Goal: Information Seeking & Learning: Understand process/instructions

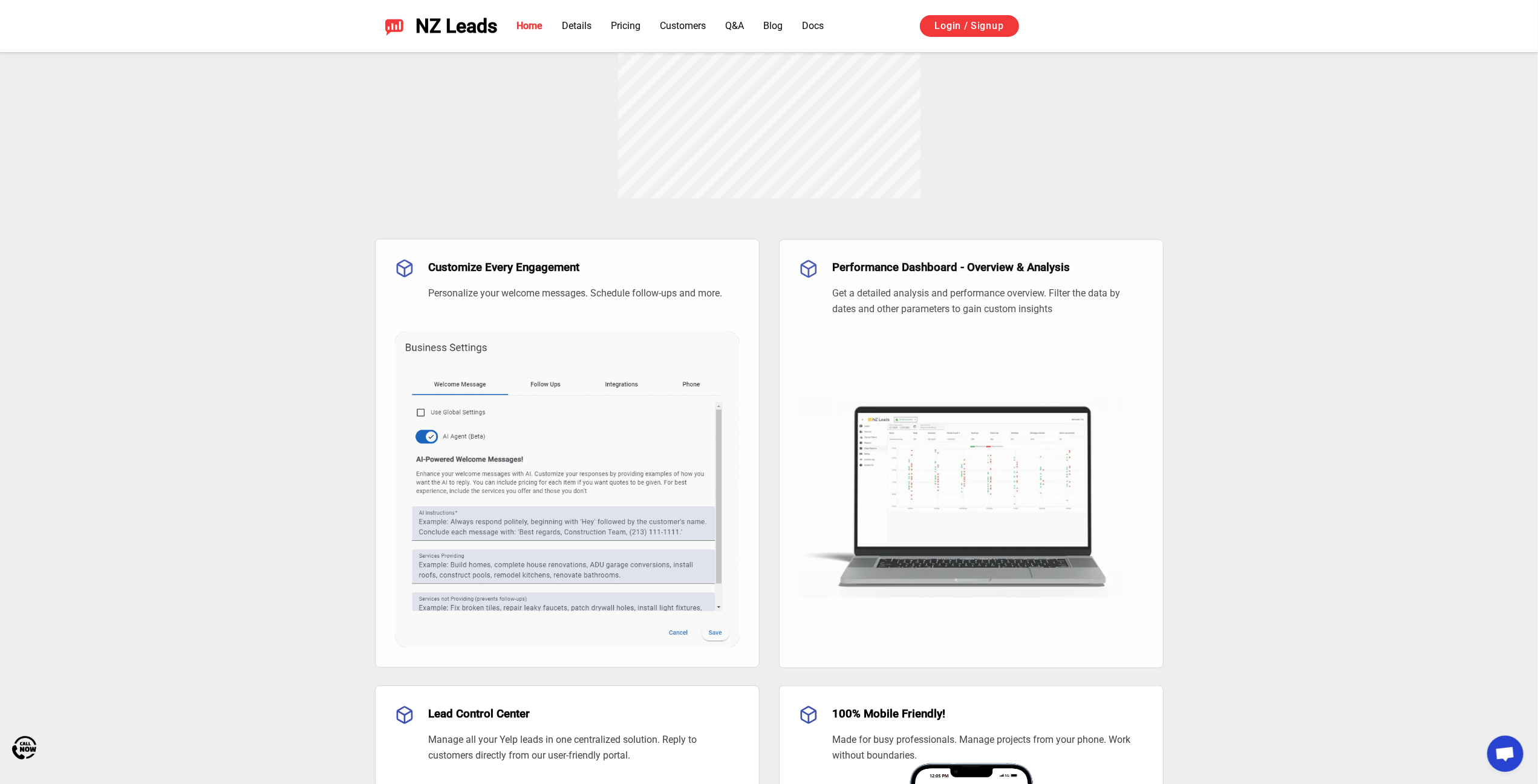
scroll to position [786, 0]
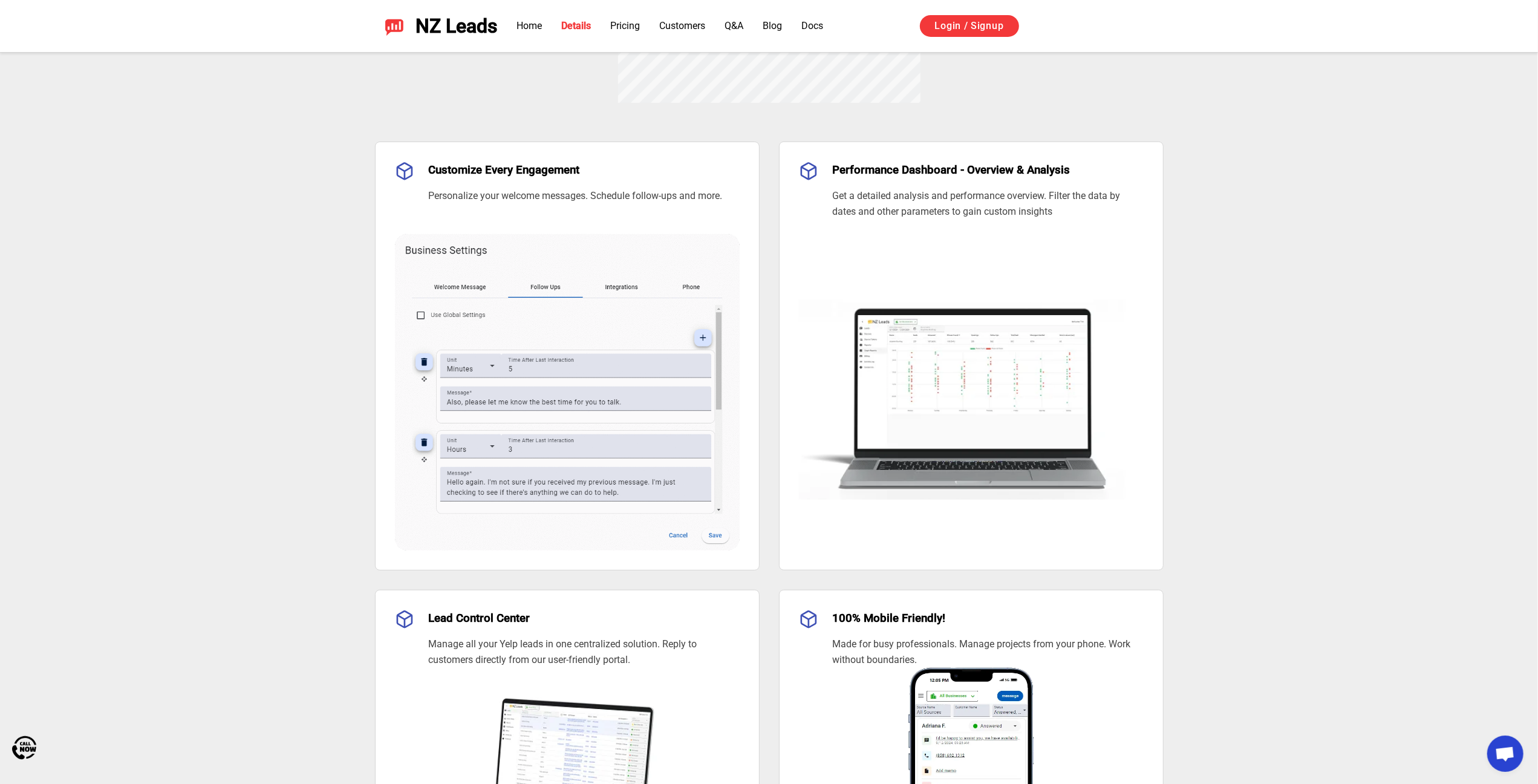
click at [948, 376] on img at bounding box center [971, 385] width 344 height 231
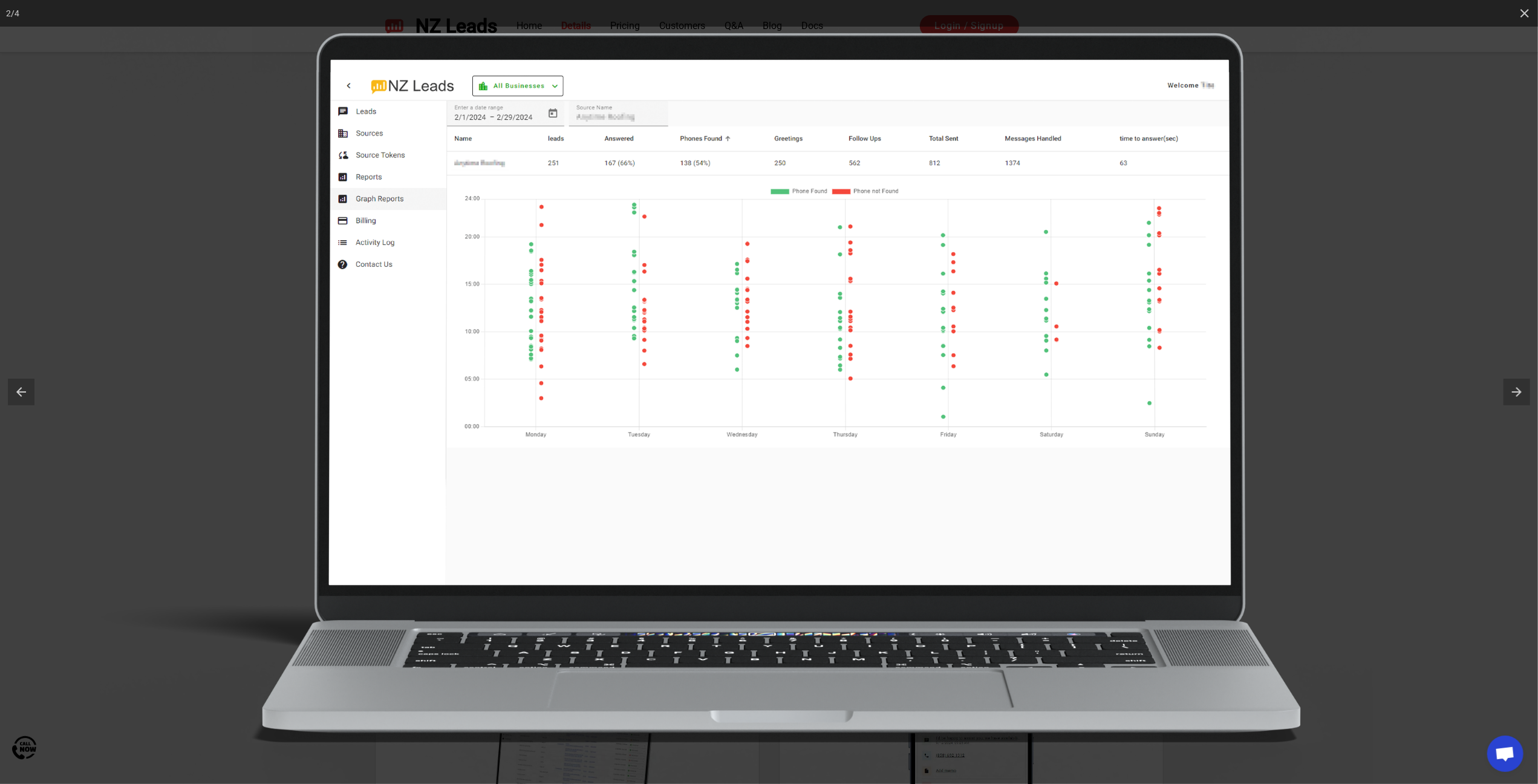
click at [1412, 363] on img at bounding box center [774, 392] width 1349 height 784
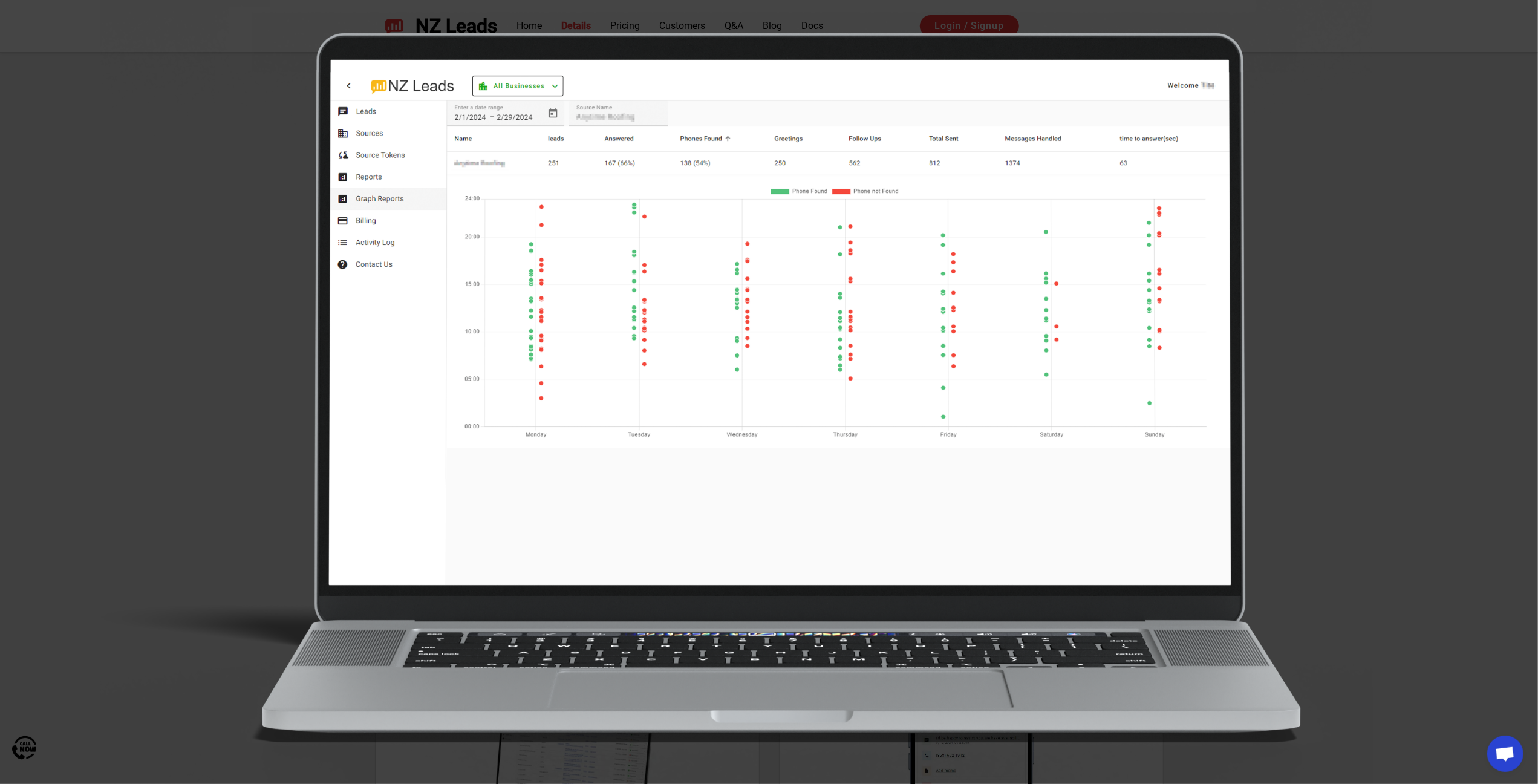
click at [1441, 318] on img at bounding box center [774, 392] width 1349 height 784
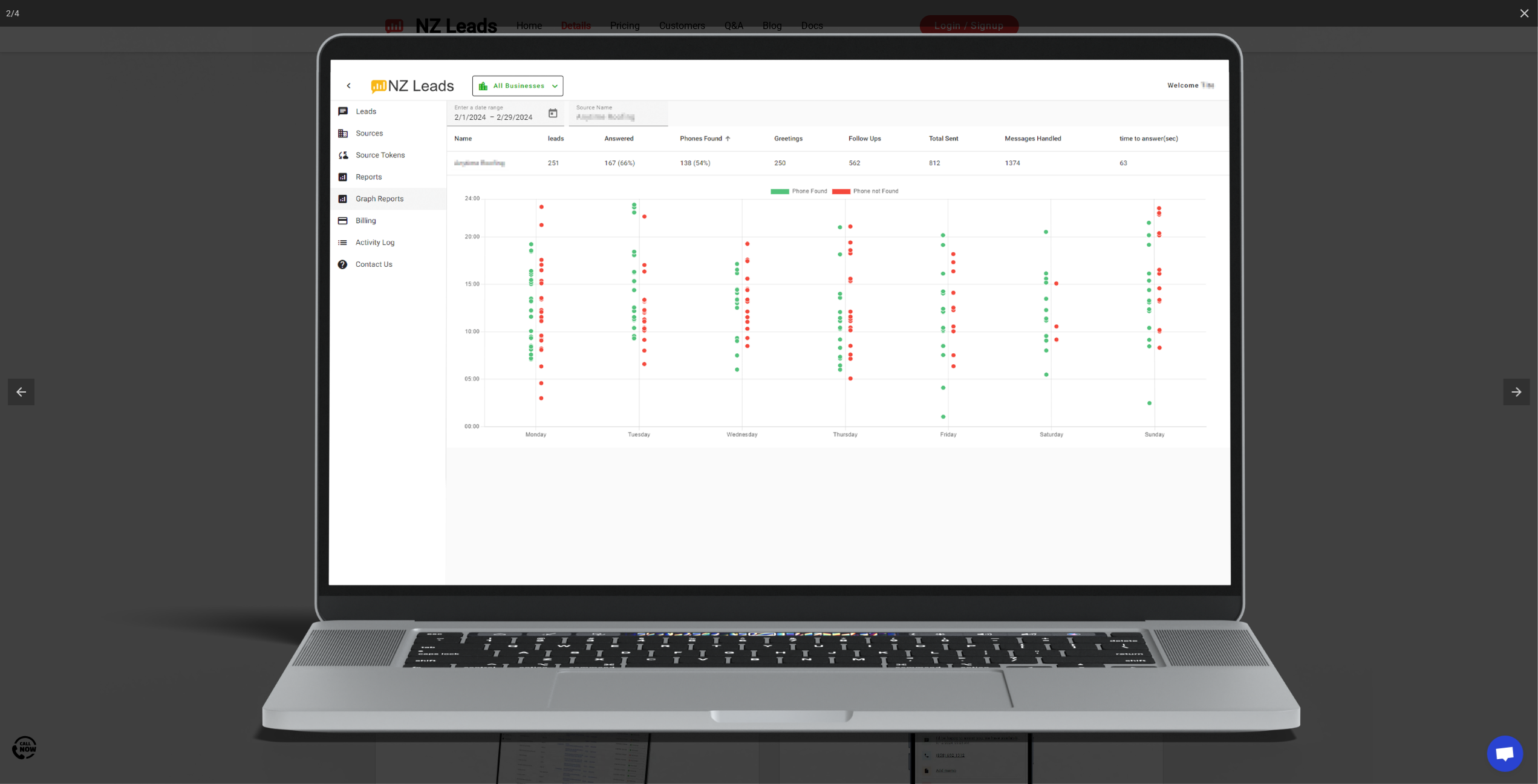
click at [107, 145] on img at bounding box center [774, 392] width 1349 height 784
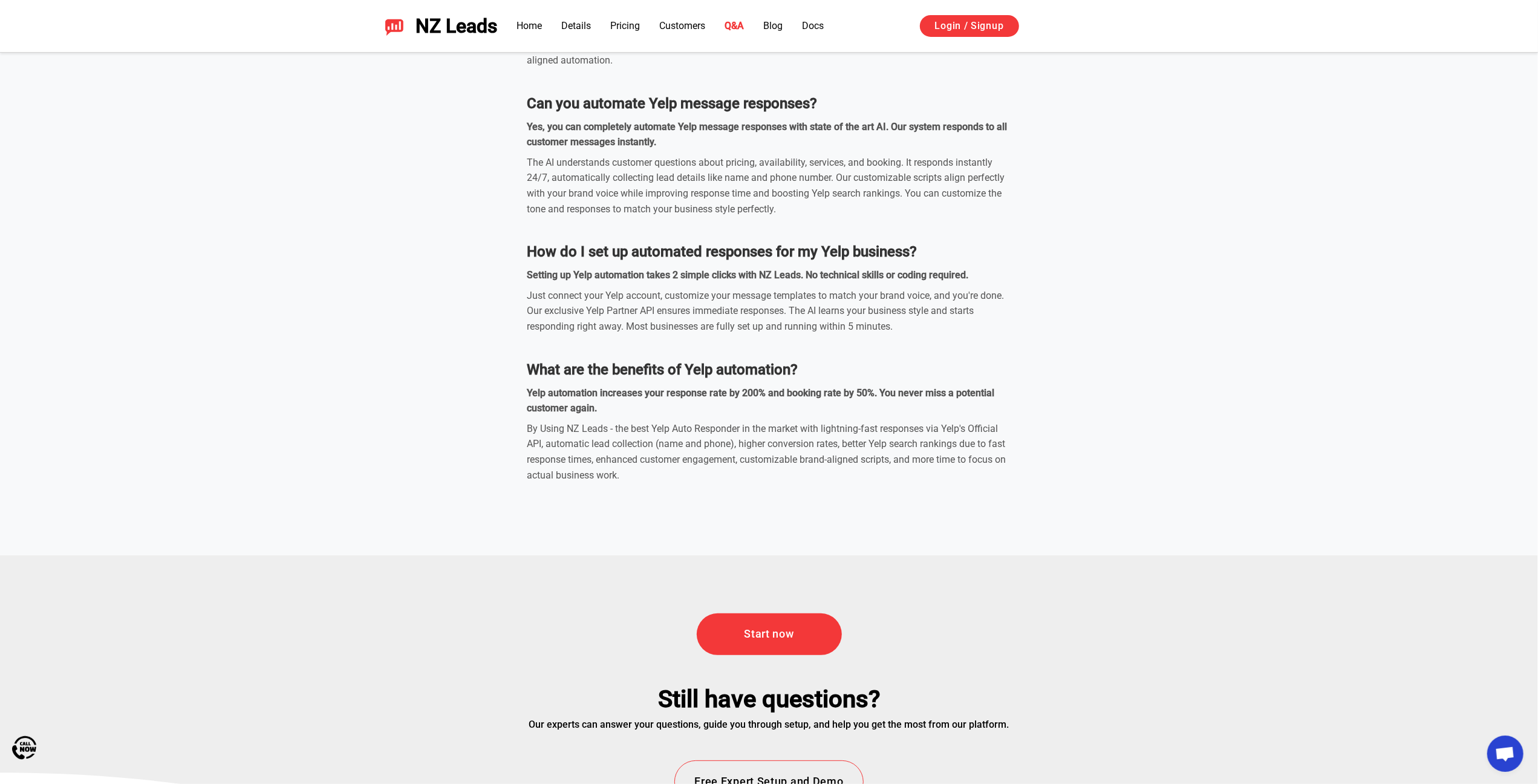
scroll to position [4083, 0]
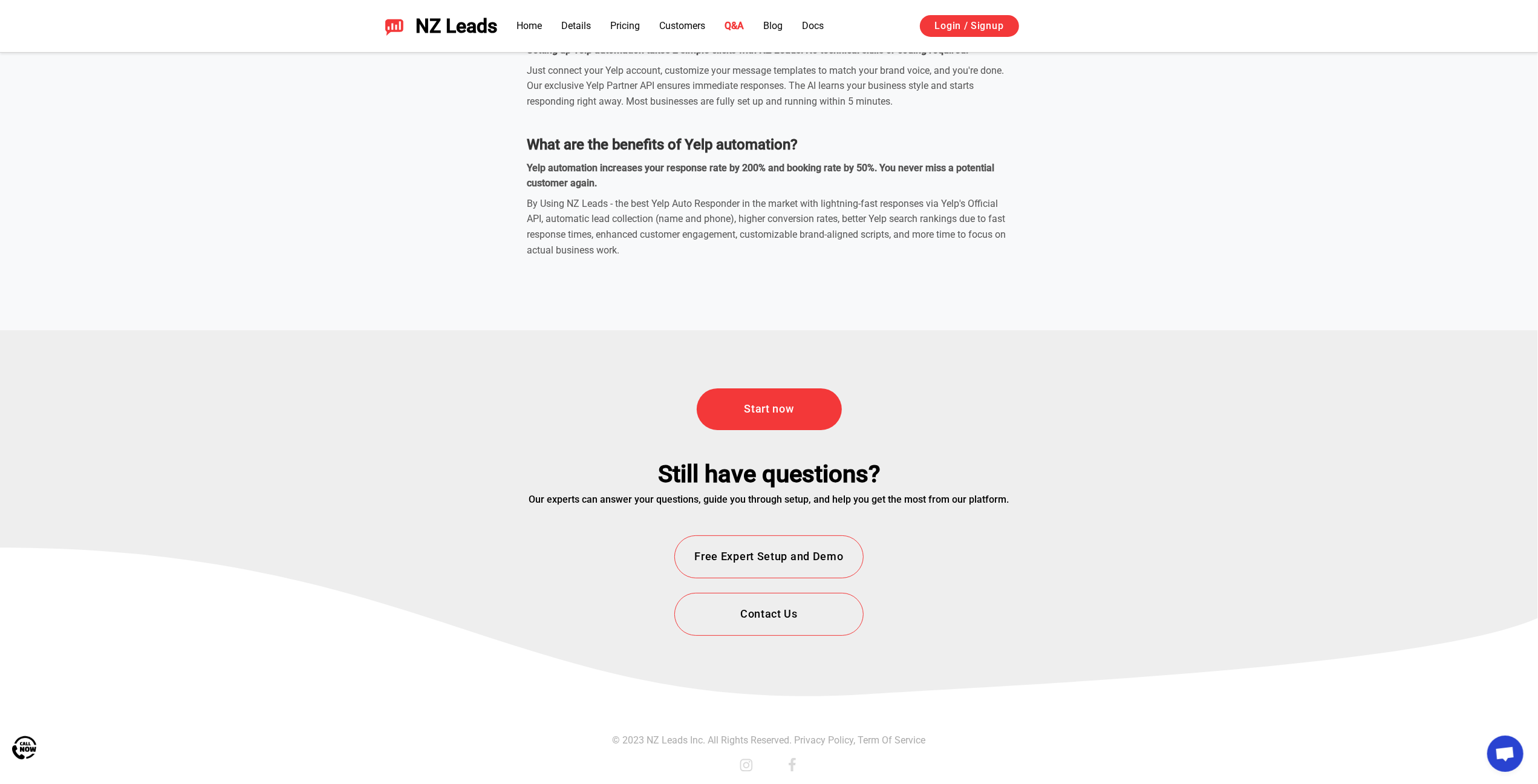
click at [613, 512] on div "Start now Still have questions? Our experts can answer your questions, guide yo…" at bounding box center [769, 482] width 847 height 305
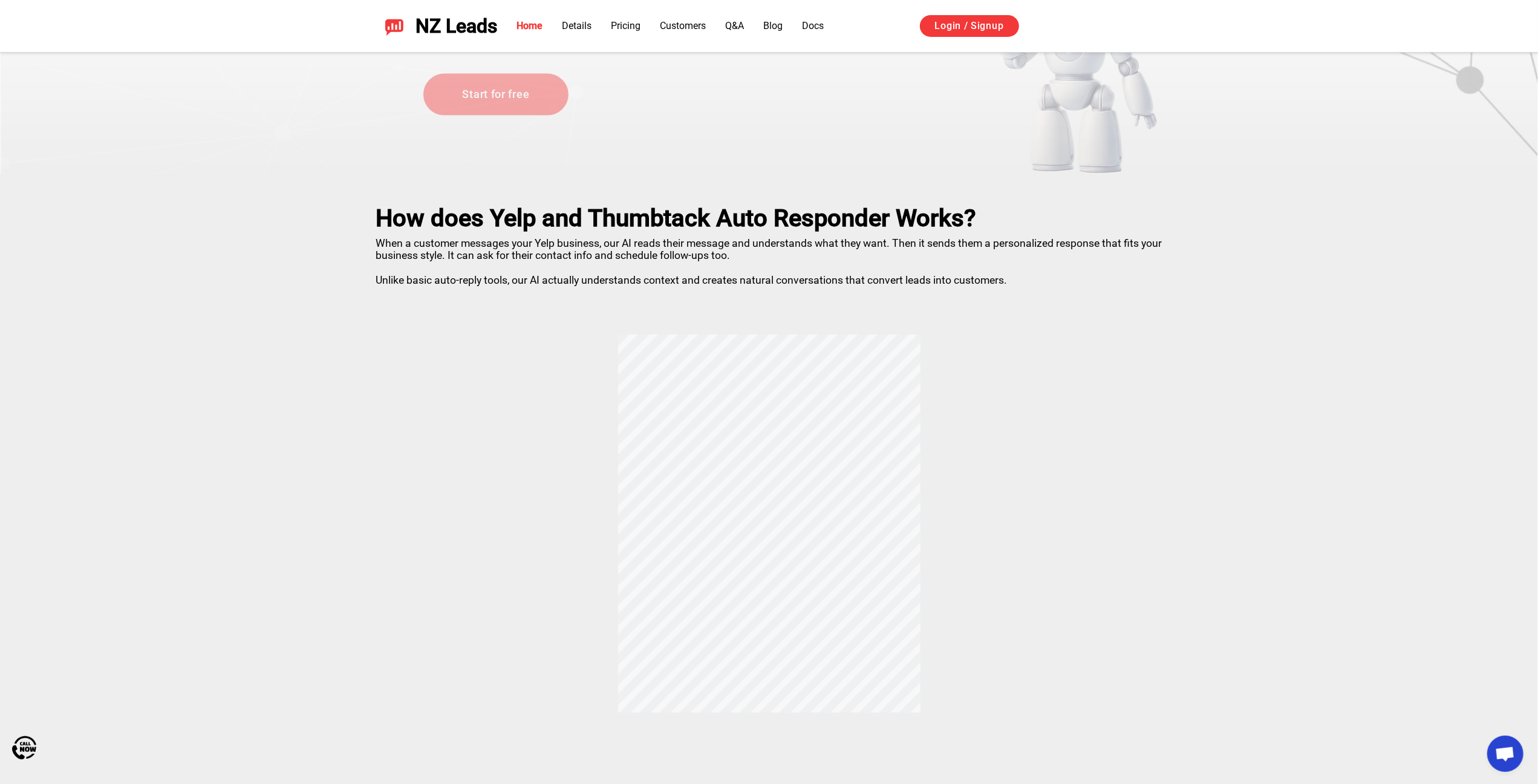
scroll to position [182, 0]
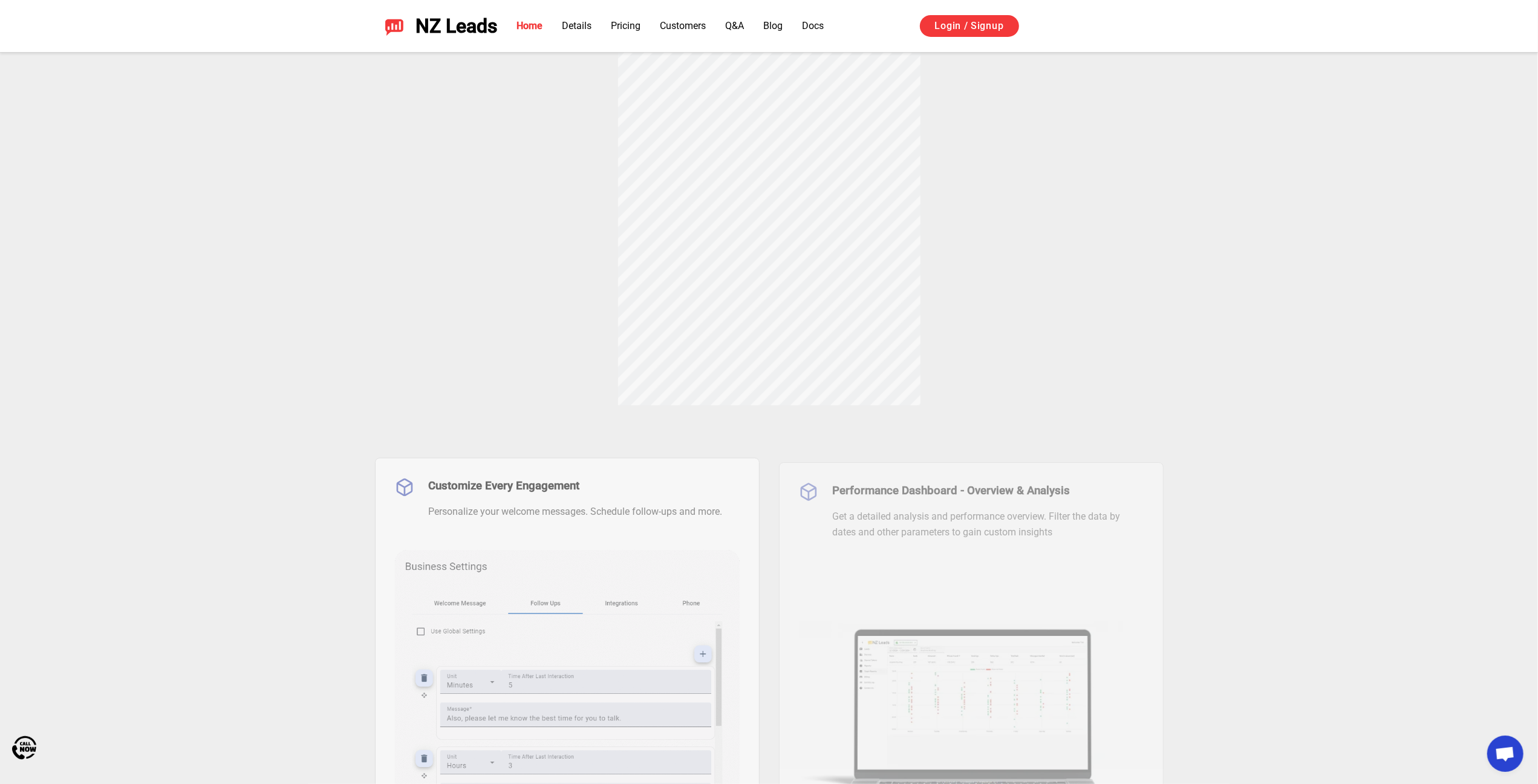
scroll to position [242, 0]
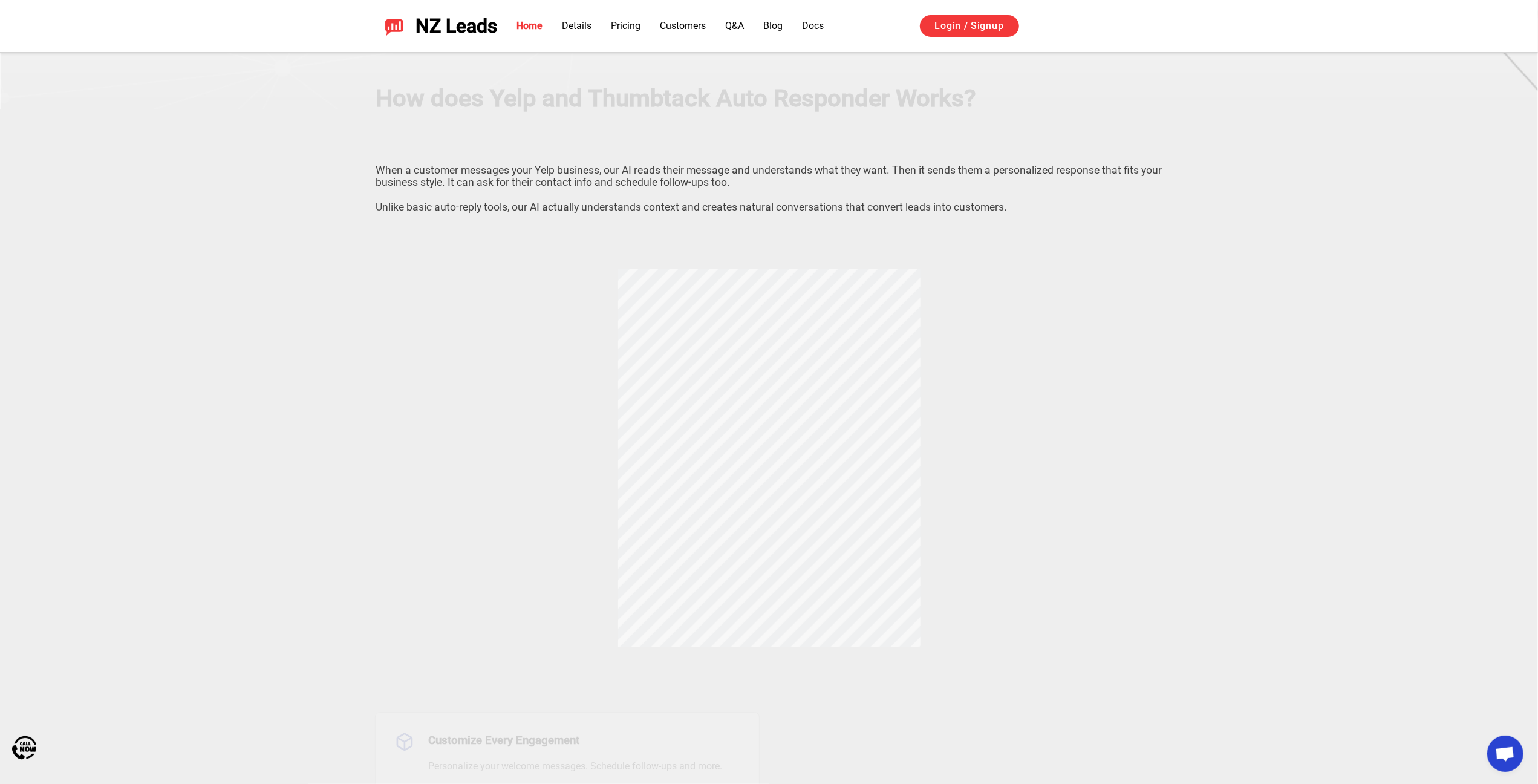
click at [1023, 375] on div "How does Yelp and Thumbtack Auto Responder Works? When a customer messages your…" at bounding box center [769, 377] width 847 height 538
click at [729, 596] on div "How does Yelp and Thumbtack Auto Responder Works? When a customer messages your…" at bounding box center [769, 377] width 847 height 538
click at [641, 523] on div "How does Yelp and Thumbtack Auto Responder Works? When a customer messages your…" at bounding box center [769, 377] width 847 height 538
drag, startPoint x: 749, startPoint y: 439, endPoint x: 582, endPoint y: 450, distance: 167.4
click at [582, 450] on div "How does Yelp and Thumbtack Auto Responder Works? When a customer messages your…" at bounding box center [769, 377] width 847 height 538
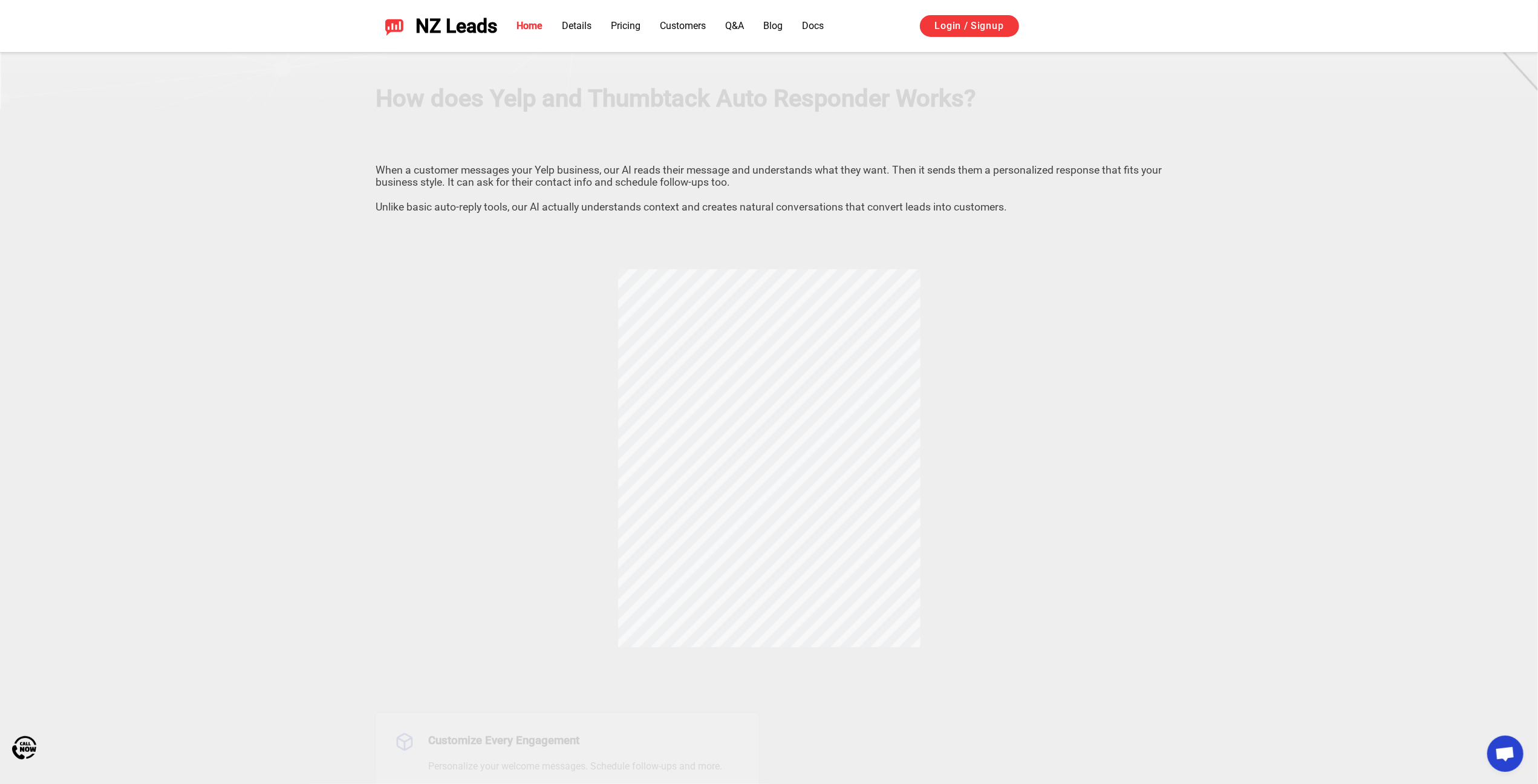
click at [582, 451] on div "How does Yelp and Thumbtack Auto Responder Works? When a customer messages your…" at bounding box center [769, 377] width 847 height 538
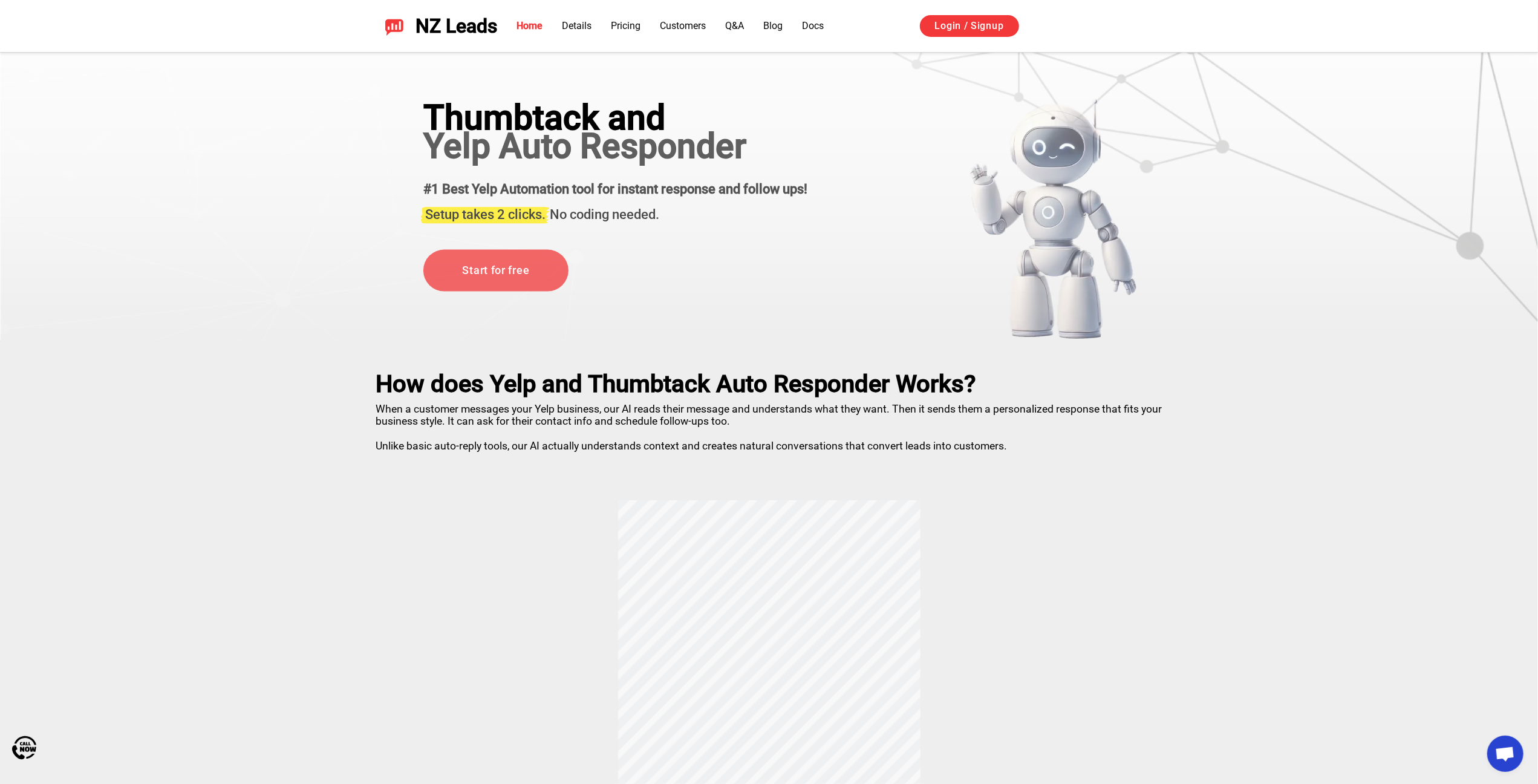
scroll to position [0, 0]
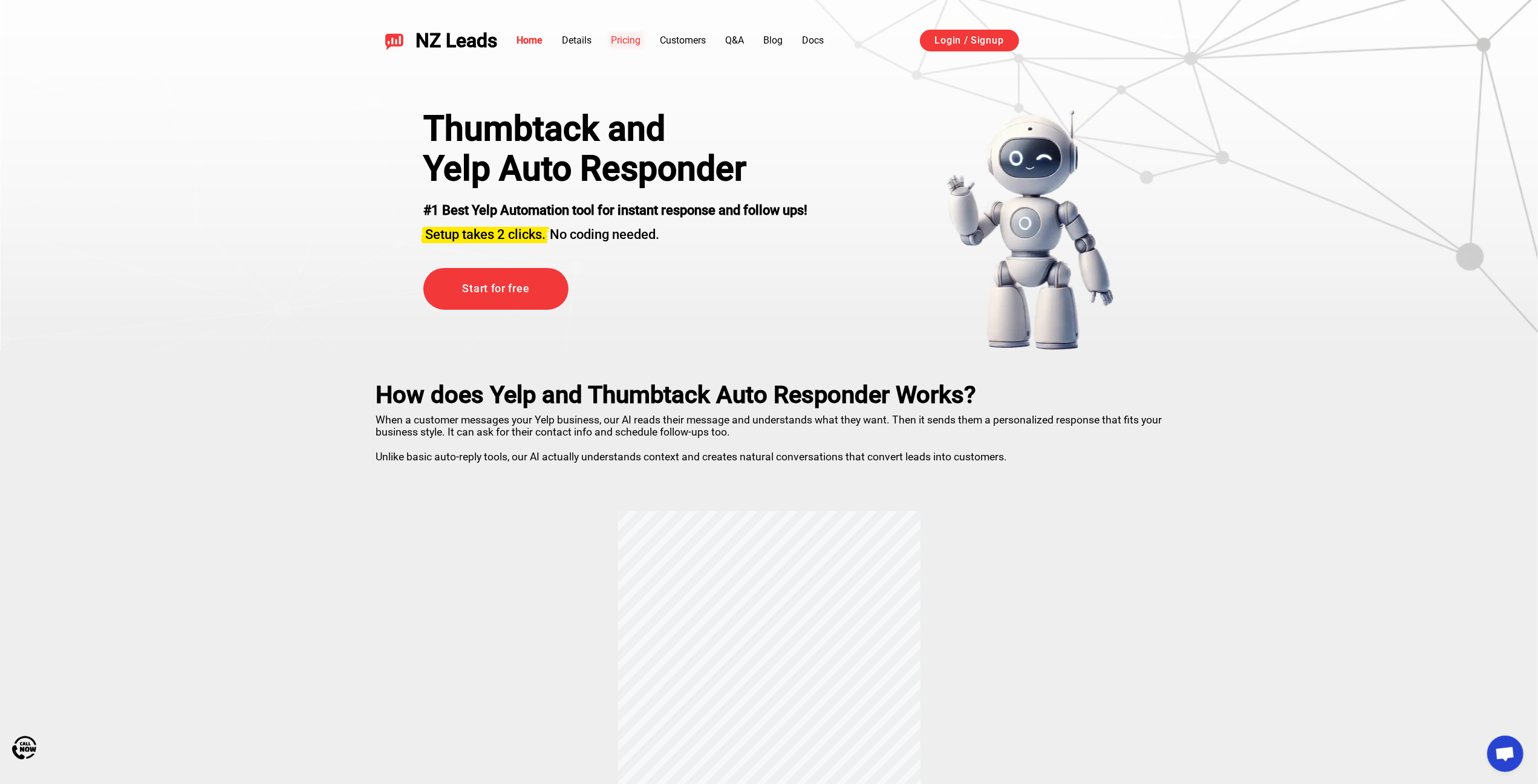
click at [628, 35] on link "Pricing" at bounding box center [627, 40] width 29 height 11
click at [735, 36] on link "Q&A" at bounding box center [735, 40] width 19 height 11
click at [745, 34] on li "Q&A" at bounding box center [735, 41] width 19 height 15
click at [736, 47] on li "Q&A" at bounding box center [735, 41] width 19 height 15
click at [748, 30] on div "Home Details Pricing Customers Q&A Blog Docs Login / Signup" at bounding box center [831, 40] width 666 height 23
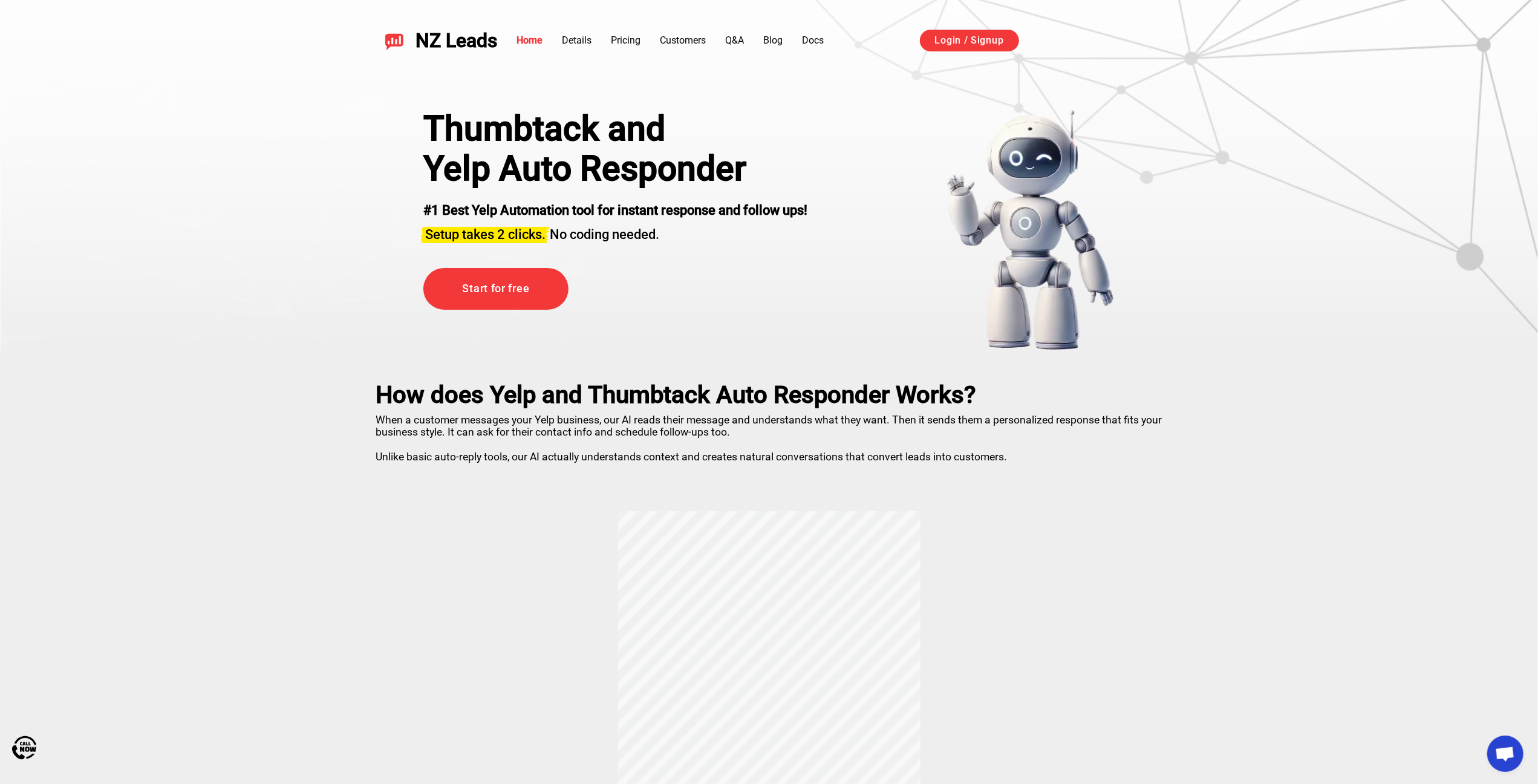
click at [736, 52] on div "Home Details Pricing Customers Q&A Blog Docs Login / Signup" at bounding box center [831, 40] width 666 height 23
click at [753, 41] on ul "Home Details Pricing Customers Q&A Blog Docs" at bounding box center [671, 41] width 308 height 15
click at [736, 38] on link "Q&A" at bounding box center [735, 40] width 19 height 11
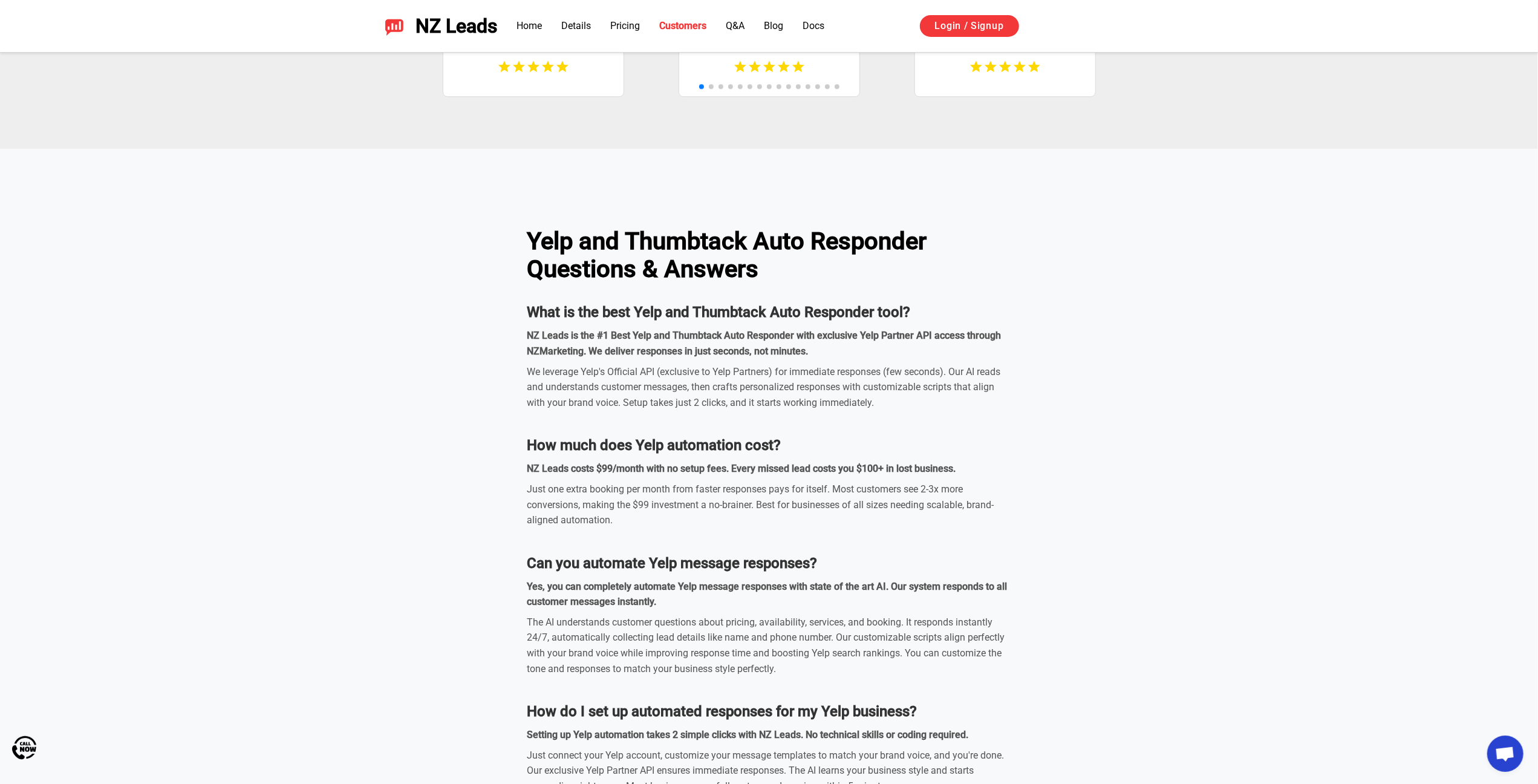
scroll to position [3543, 0]
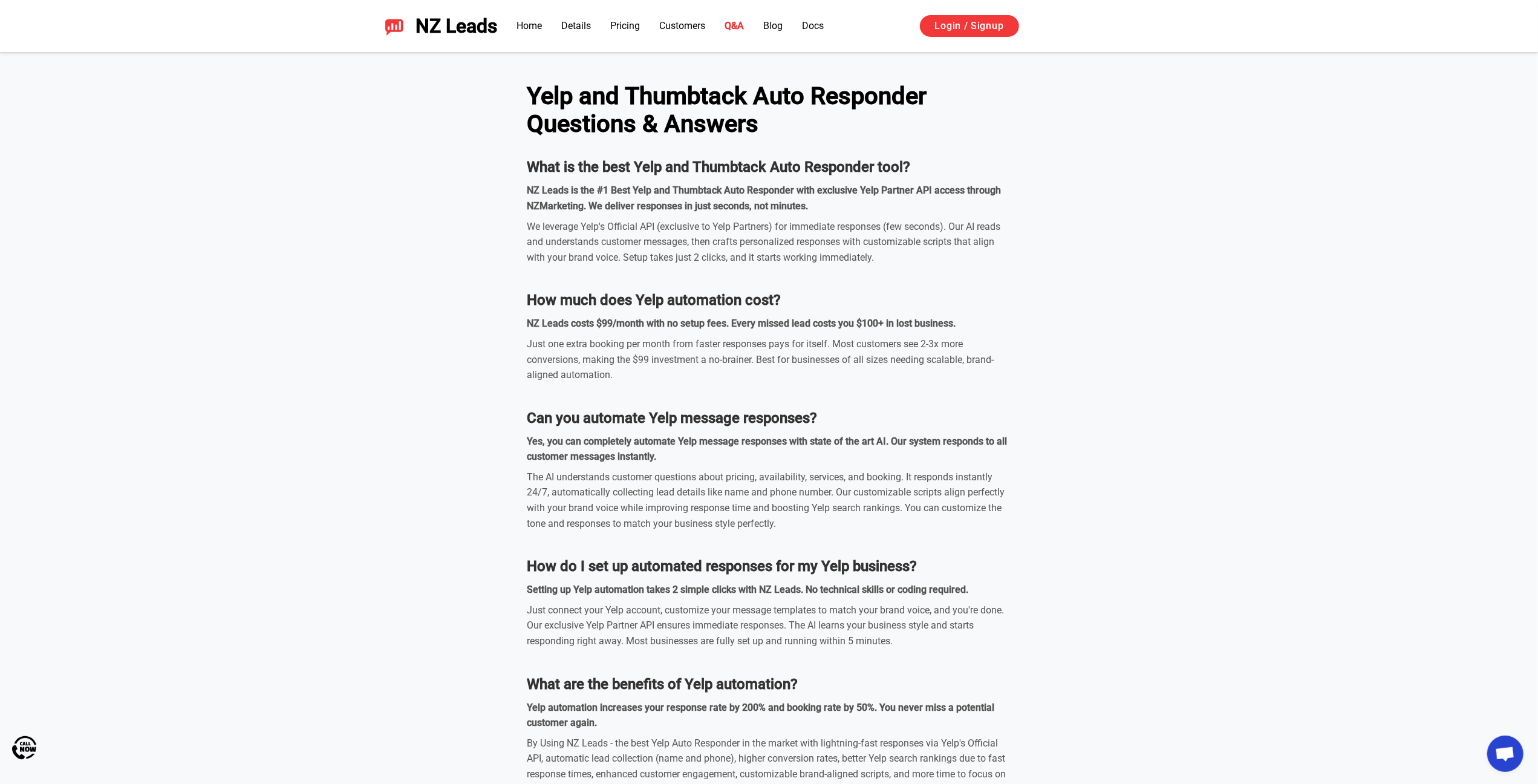
click at [810, 38] on div "NZ Leads Home Details Pricing Customers Q&A Blog Docs Login / Signup כניסה באמצ…" at bounding box center [769, 26] width 847 height 52
click at [824, 24] on link "Docs" at bounding box center [814, 25] width 21 height 11
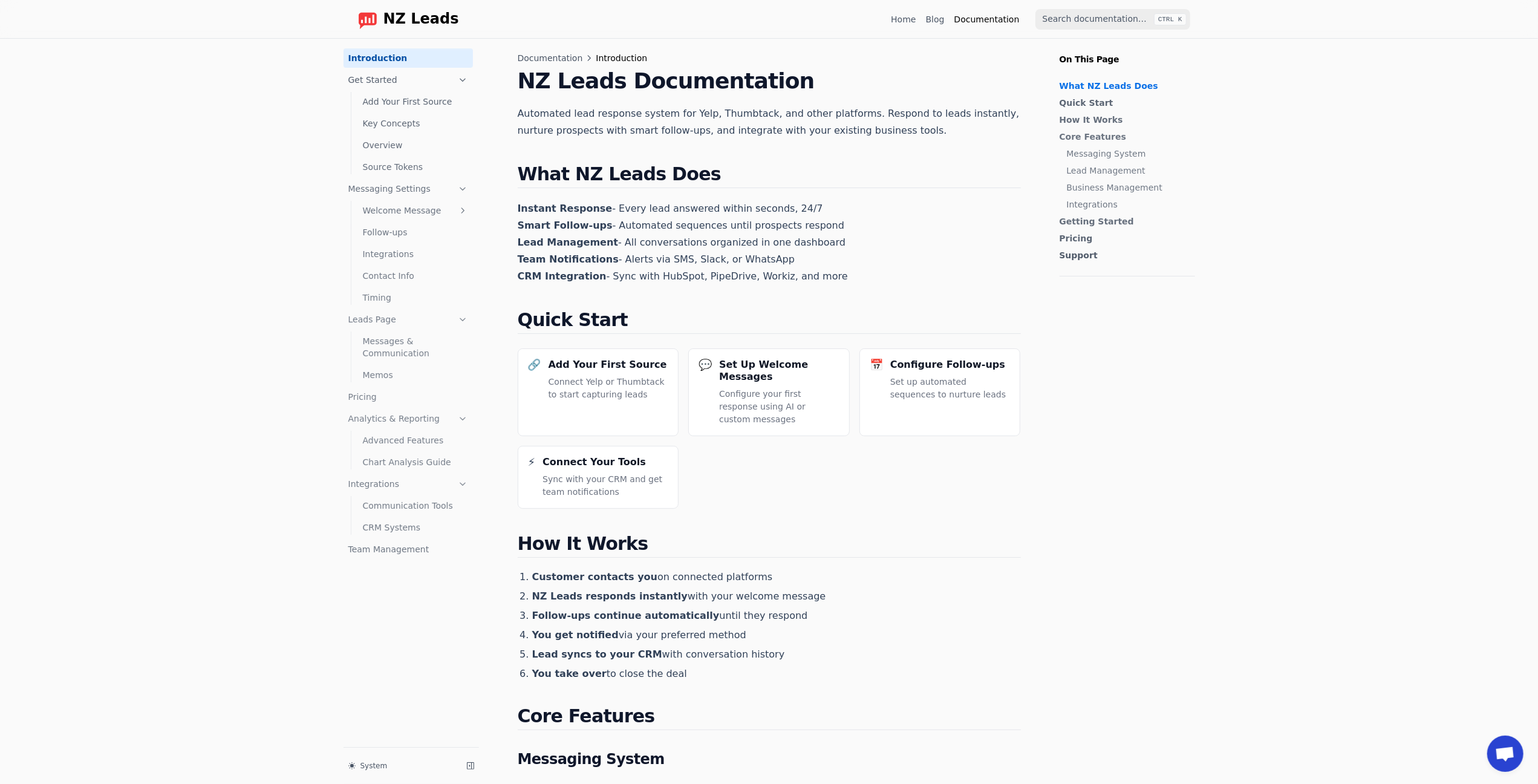
click at [351, 102] on ul "Add Your First Source Key Concepts Overview Source Tokens" at bounding box center [412, 133] width 122 height 87
click at [364, 103] on link "Add Your First Source" at bounding box center [415, 101] width 115 height 19
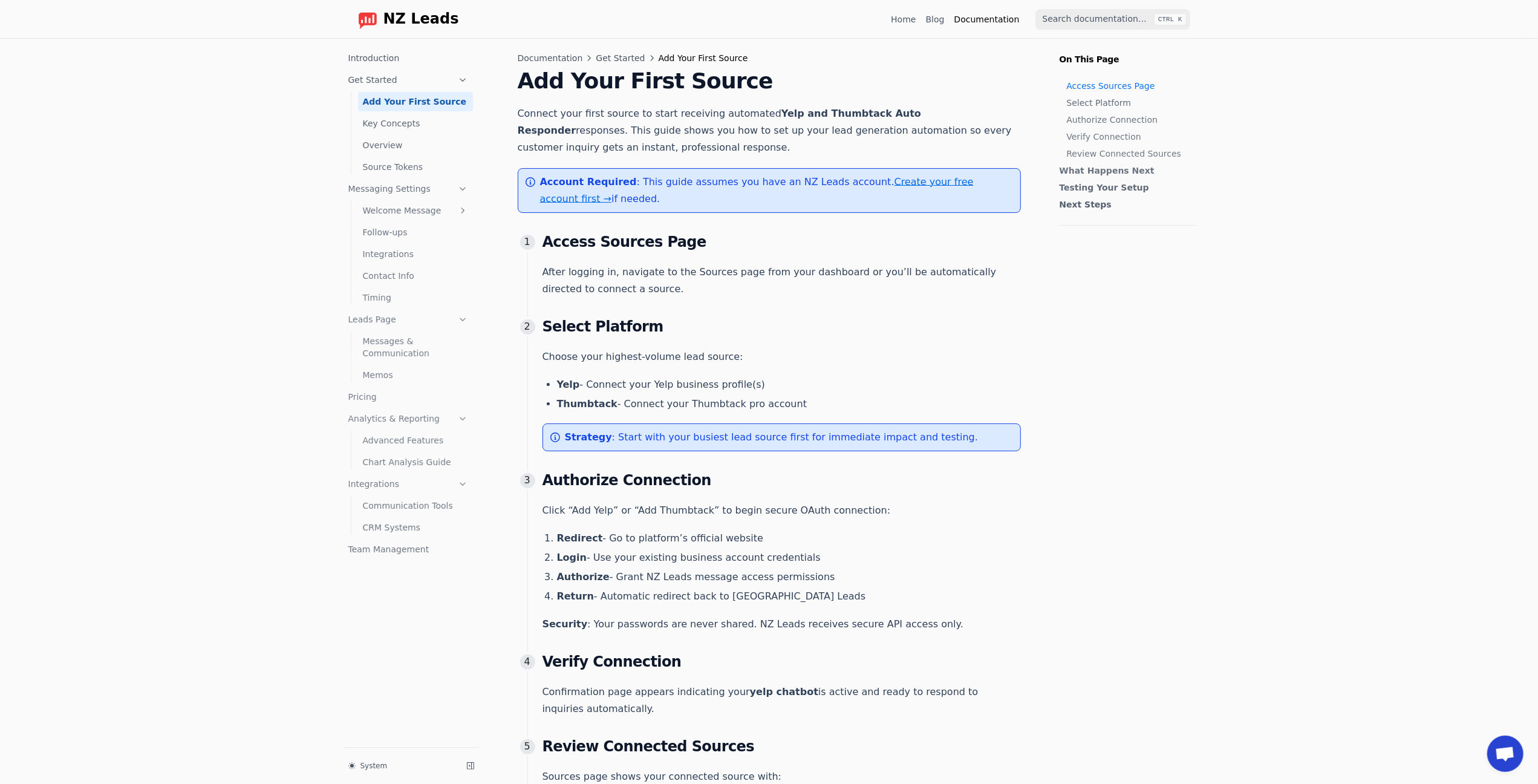
click at [574, 423] on div "Strategy : Start with your busiest lead source first for immediate impact and t…" at bounding box center [782, 438] width 478 height 28
click at [395, 170] on link "Source Tokens" at bounding box center [415, 167] width 115 height 19
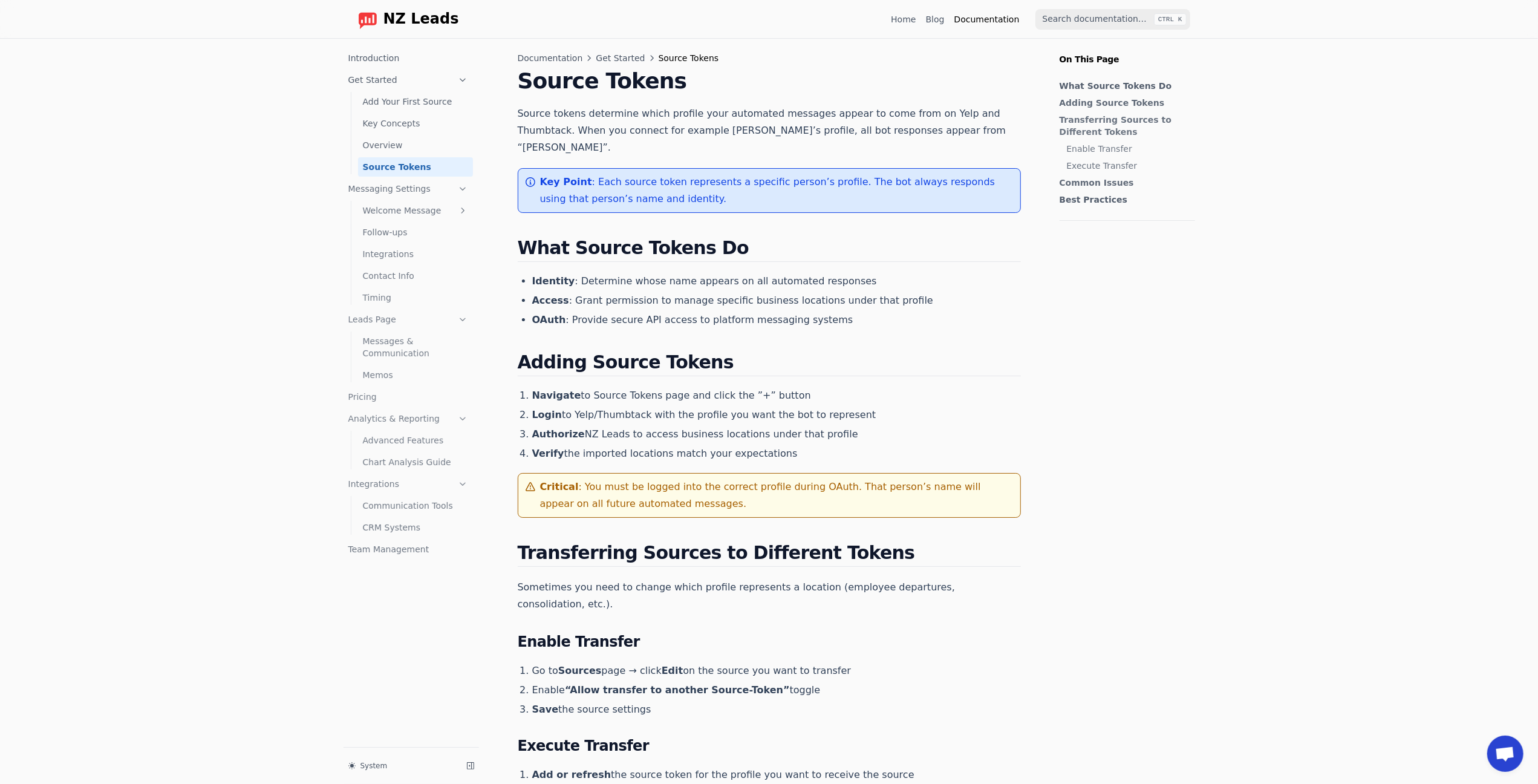
click at [377, 221] on ul "Welcome Message Delay Predefined Messages AI Assistant Follow-ups Integrations …" at bounding box center [412, 253] width 122 height 109
click at [383, 226] on link "Follow-ups" at bounding box center [415, 232] width 115 height 19
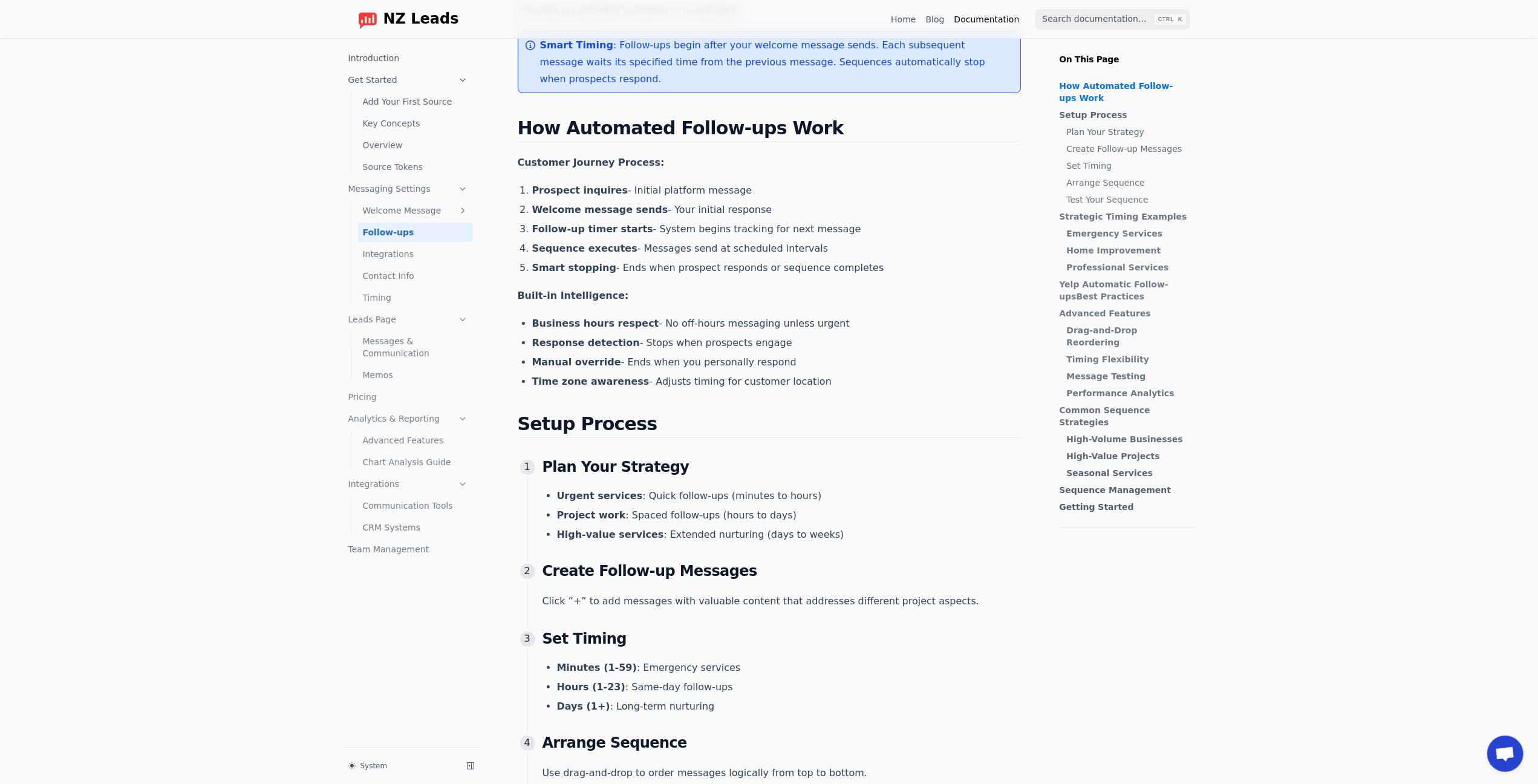
scroll to position [135, 0]
click at [397, 277] on link "Contact Info" at bounding box center [415, 275] width 115 height 19
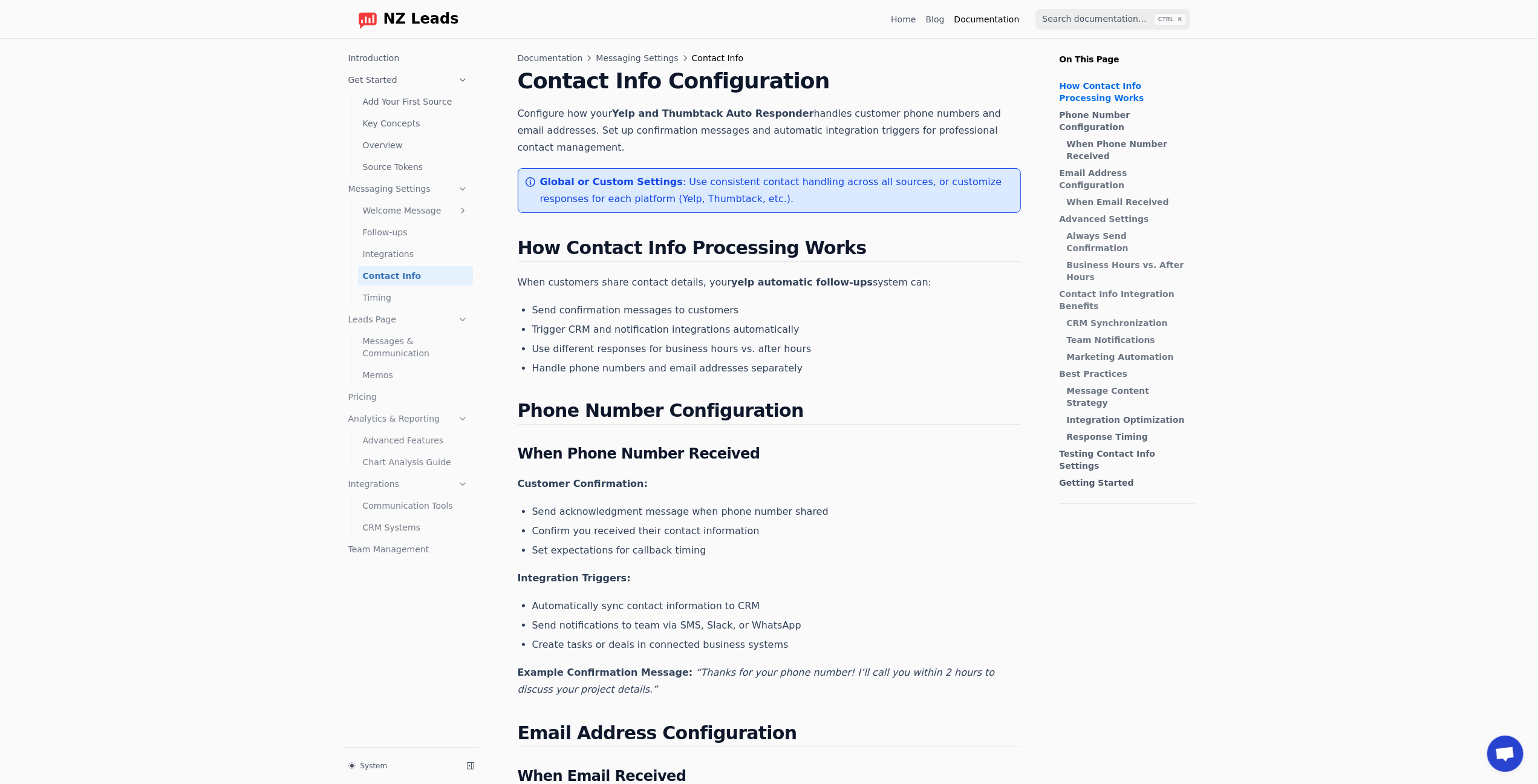
click at [386, 375] on link "Memos" at bounding box center [415, 375] width 115 height 19
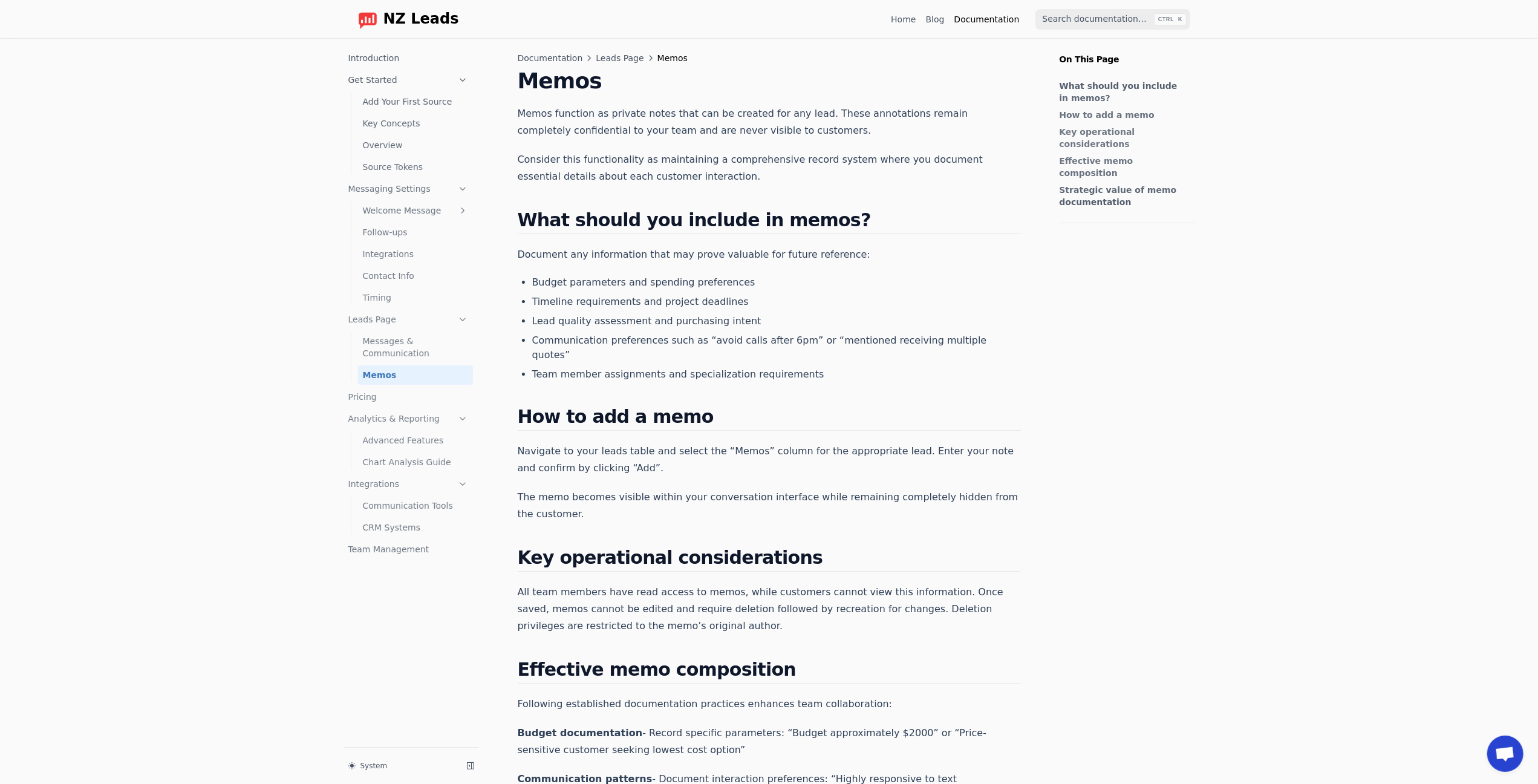
click at [389, 354] on link "Messages & Communication" at bounding box center [415, 347] width 115 height 31
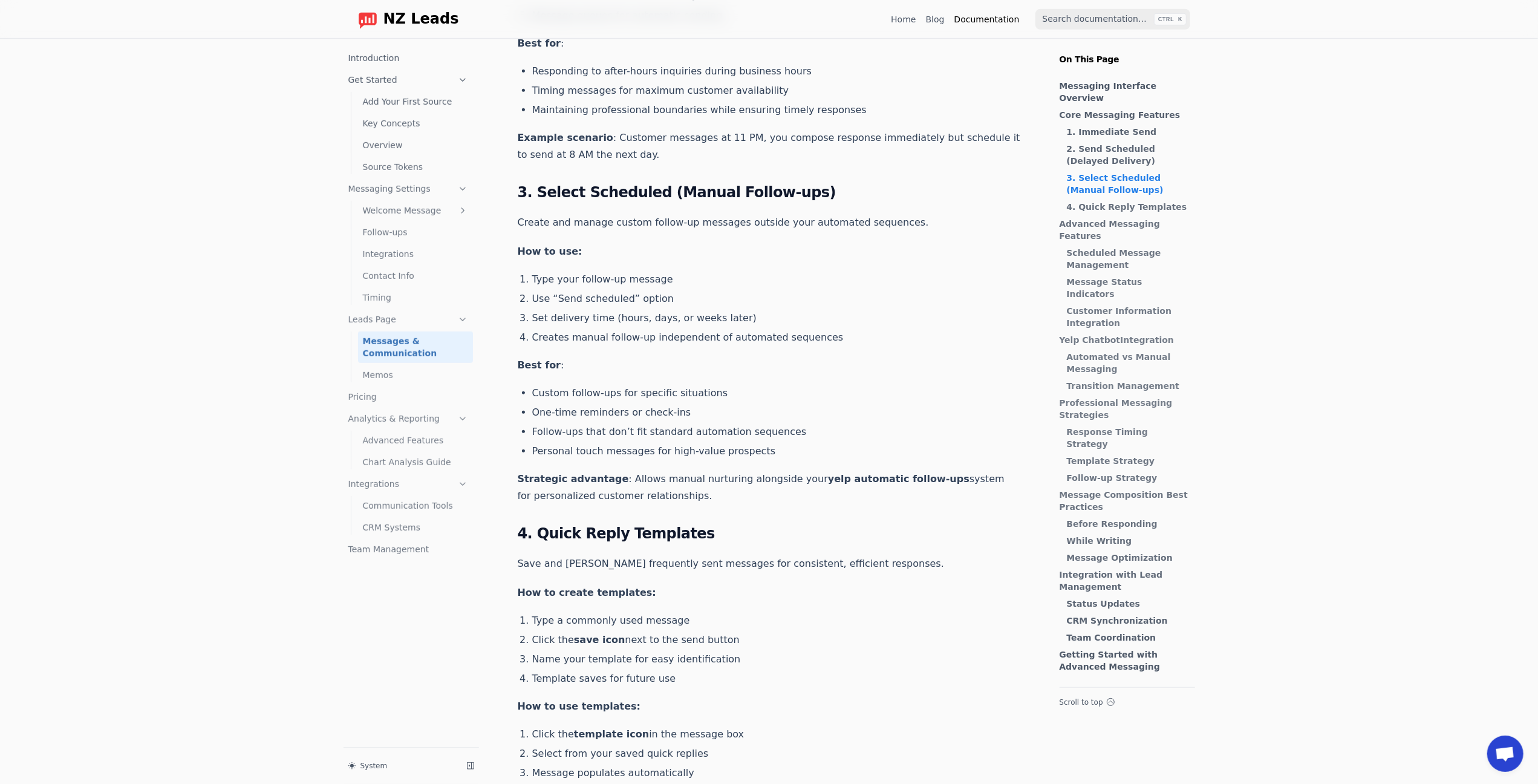
scroll to position [761, 0]
click at [389, 442] on link "Advanced Features" at bounding box center [415, 440] width 115 height 19
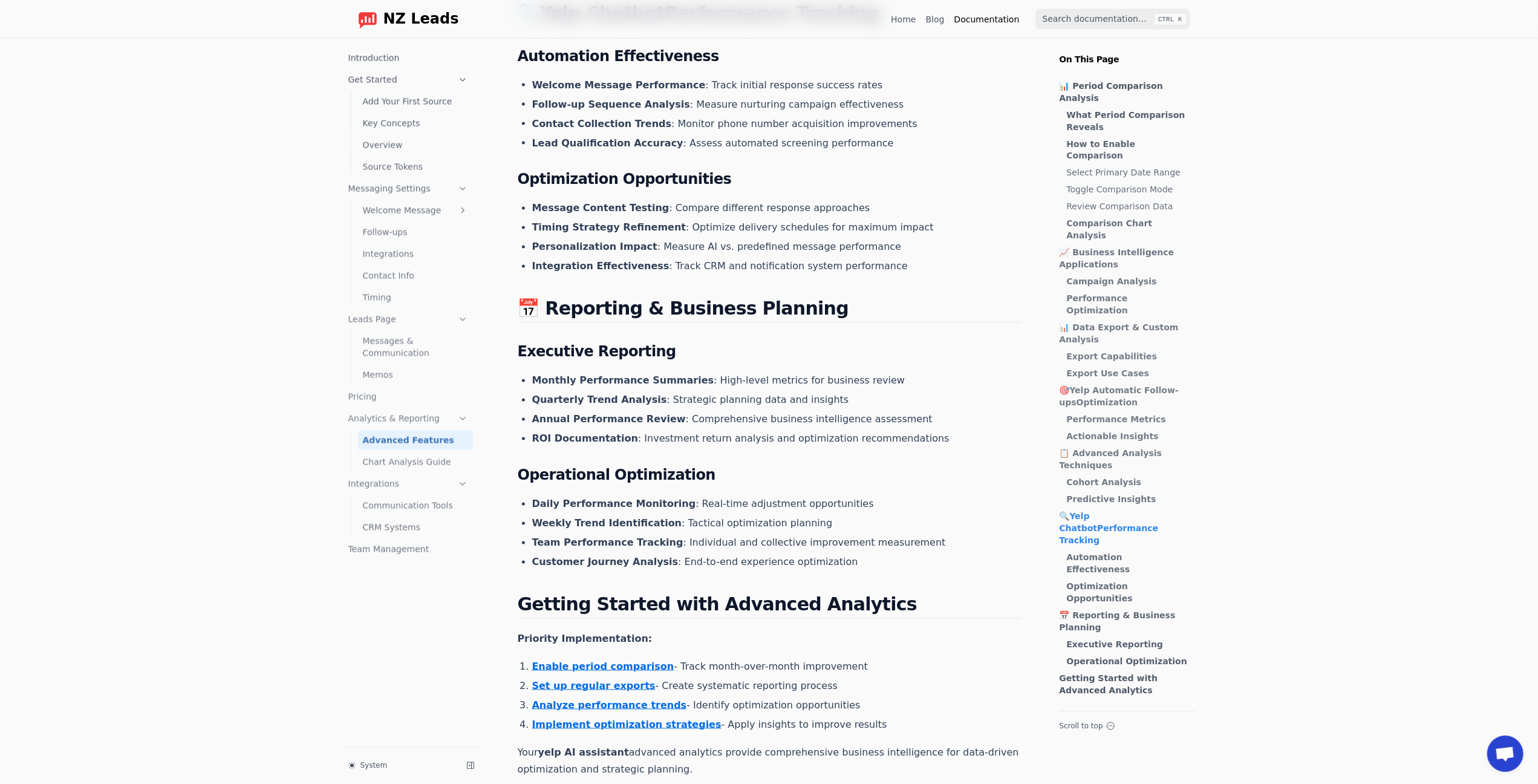
scroll to position [2204, 0]
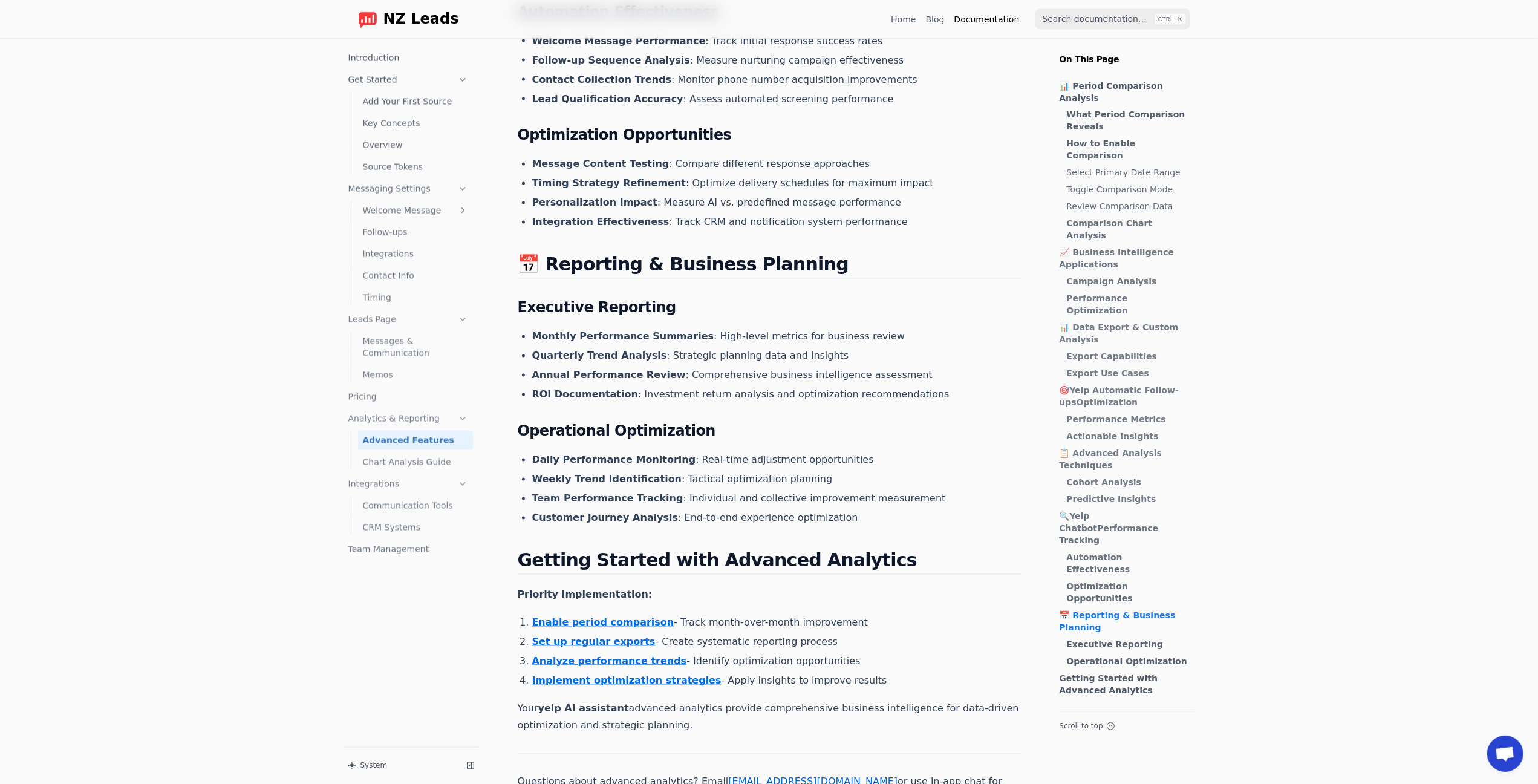
click at [552, 637] on link "Set up regular exports" at bounding box center [594, 642] width 123 height 11
click at [552, 675] on link "Implement optimization strategies" at bounding box center [627, 680] width 190 height 11
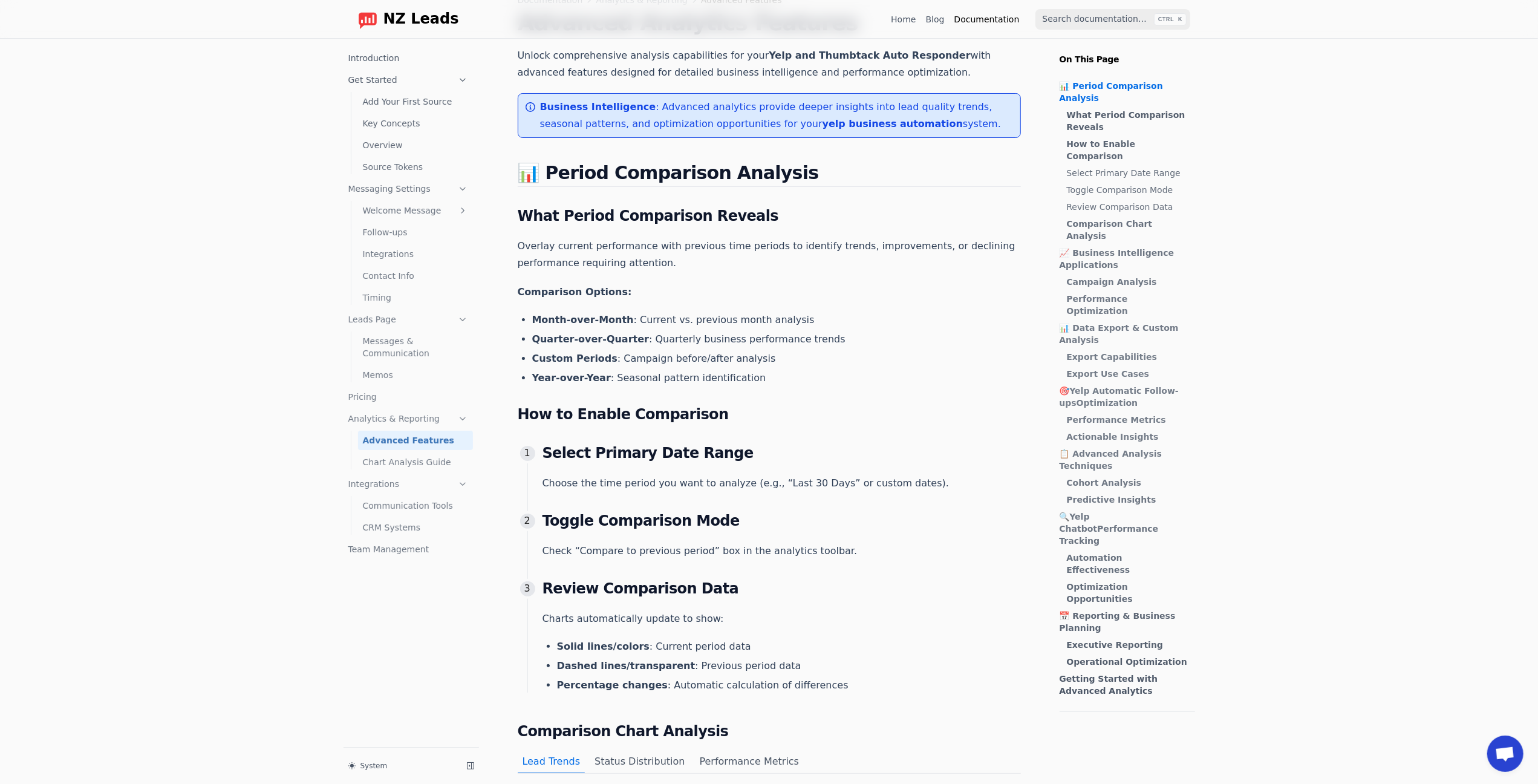
scroll to position [60, 0]
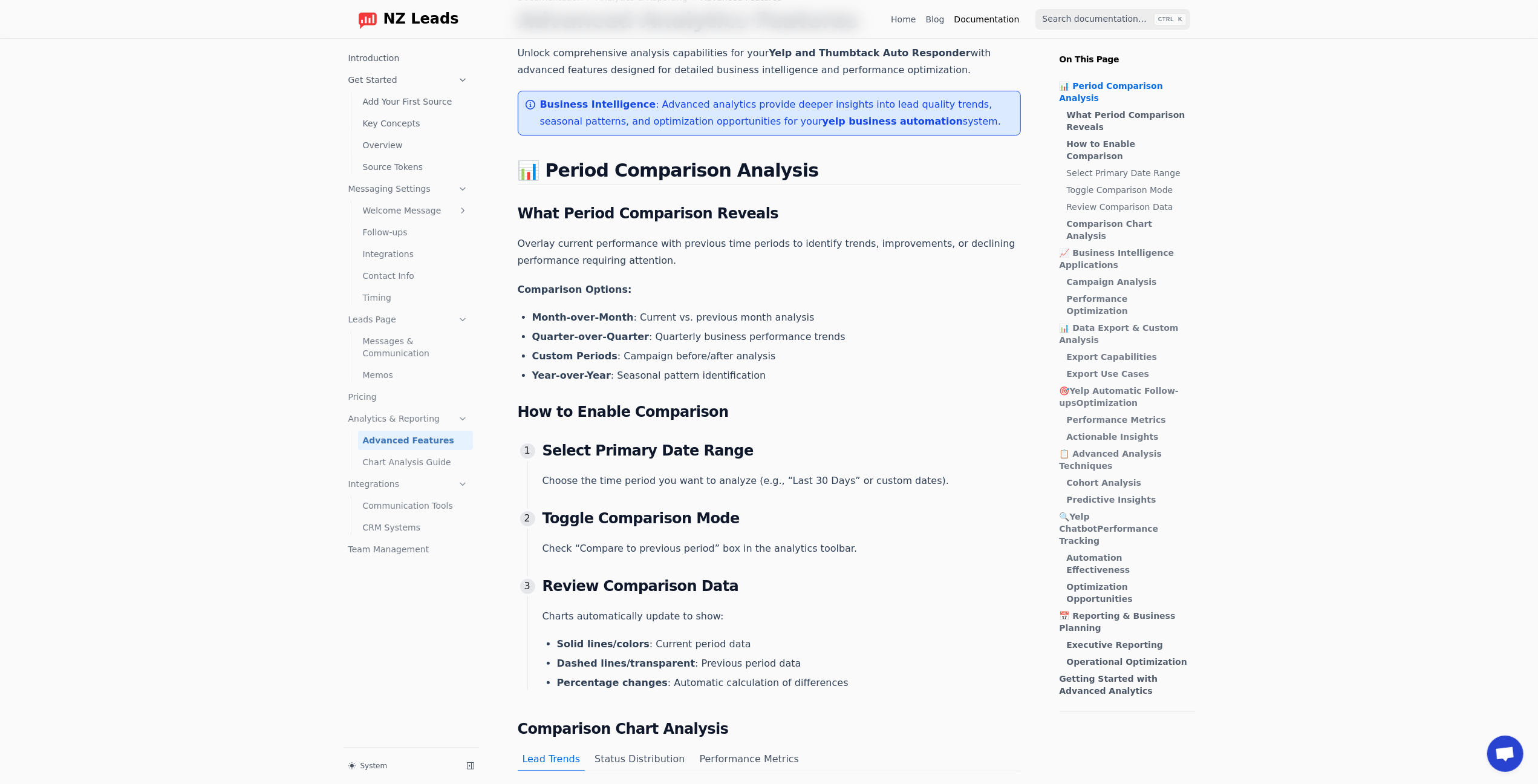
click at [390, 531] on link "CRM Systems" at bounding box center [415, 527] width 115 height 19
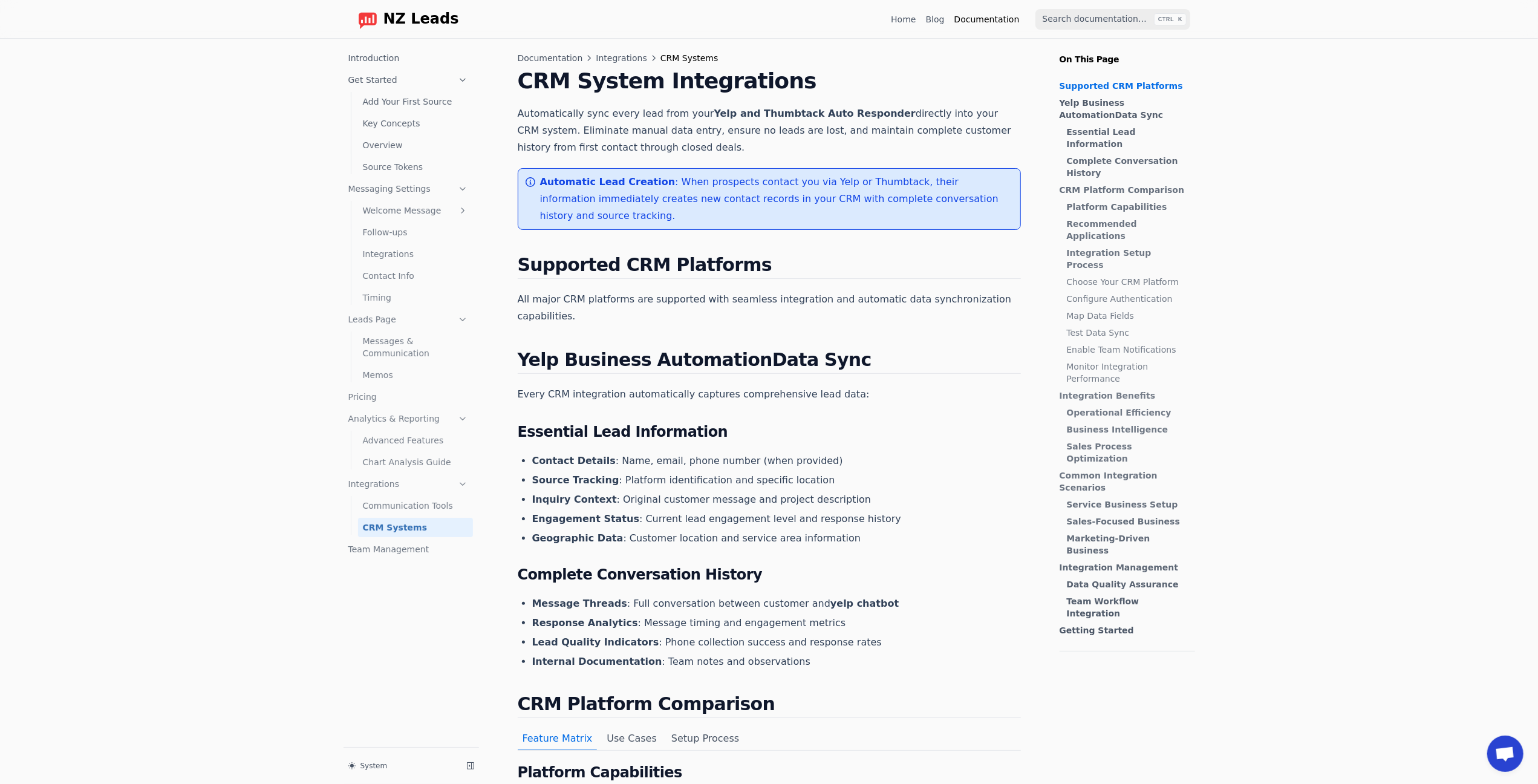
click at [375, 279] on link "Contact Info" at bounding box center [415, 275] width 115 height 19
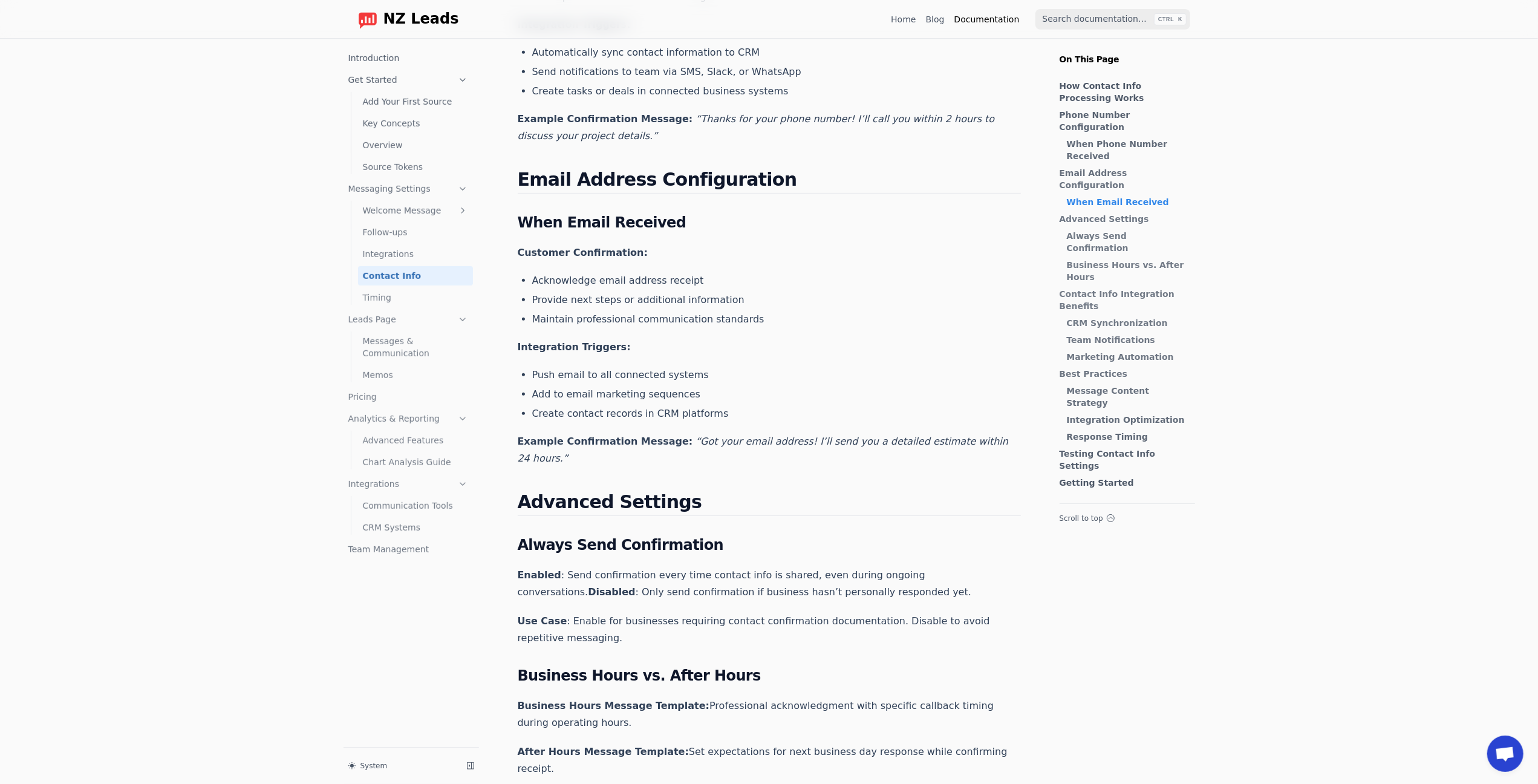
scroll to position [544, 0]
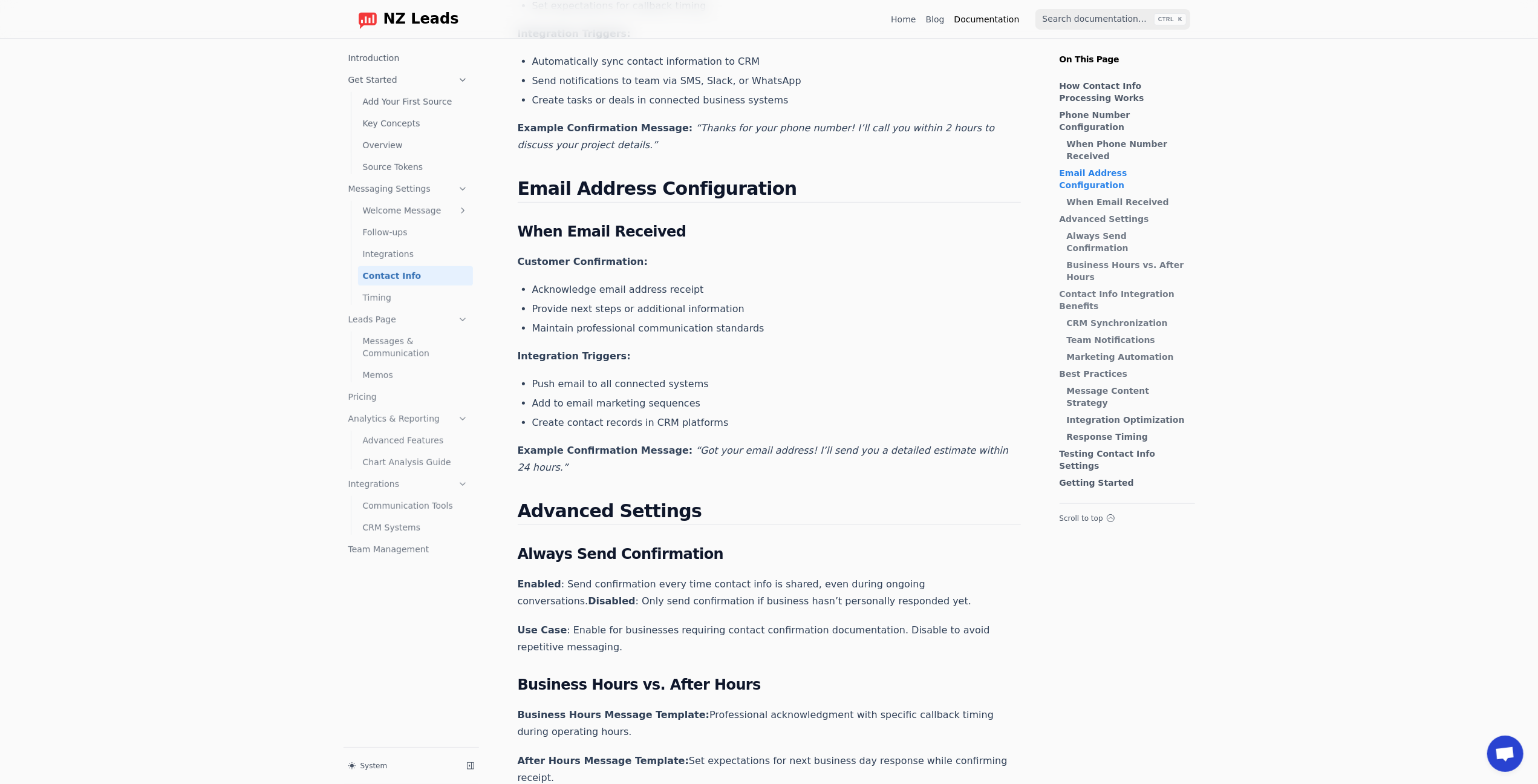
click at [391, 147] on link "Overview" at bounding box center [415, 145] width 115 height 19
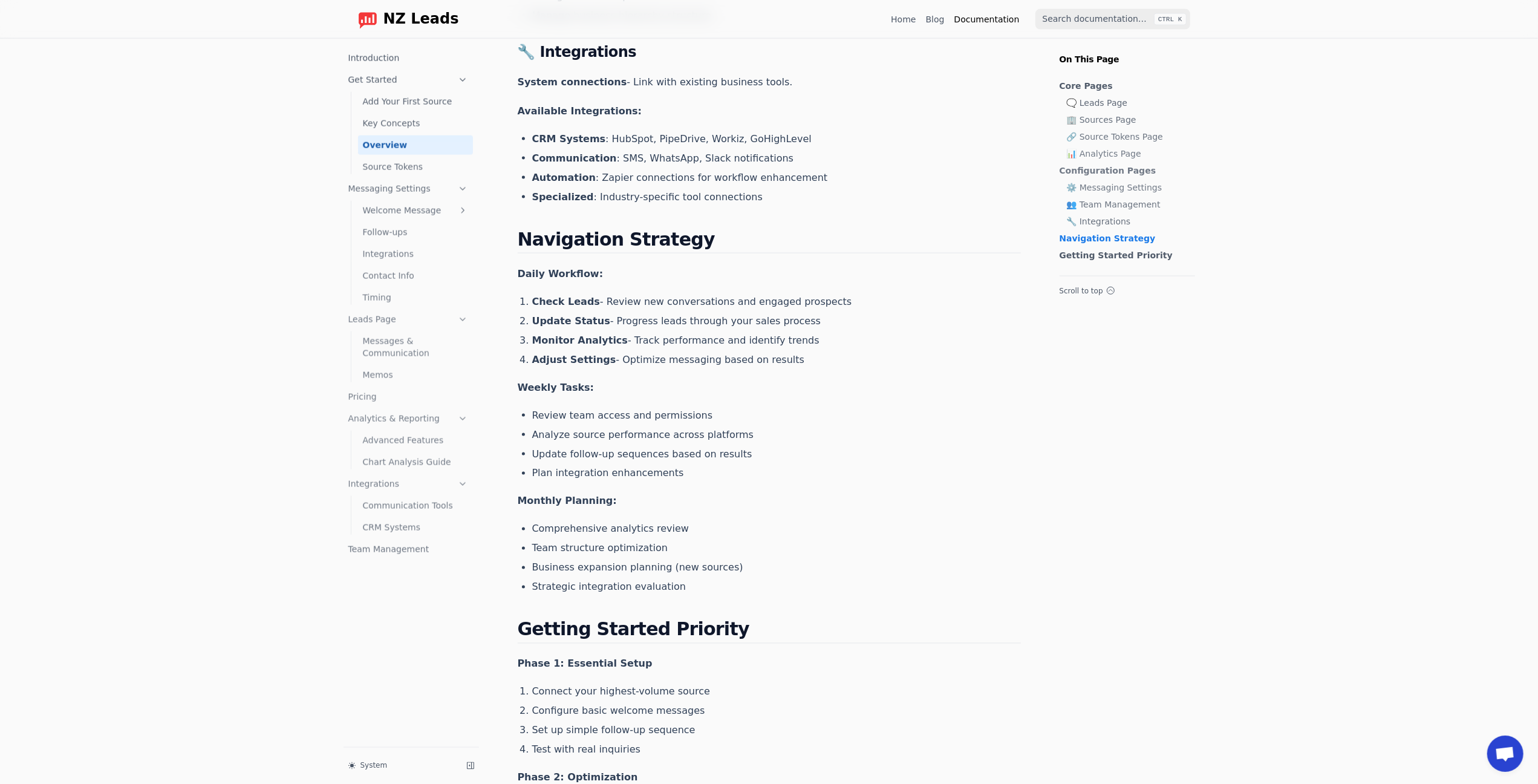
scroll to position [1938, 0]
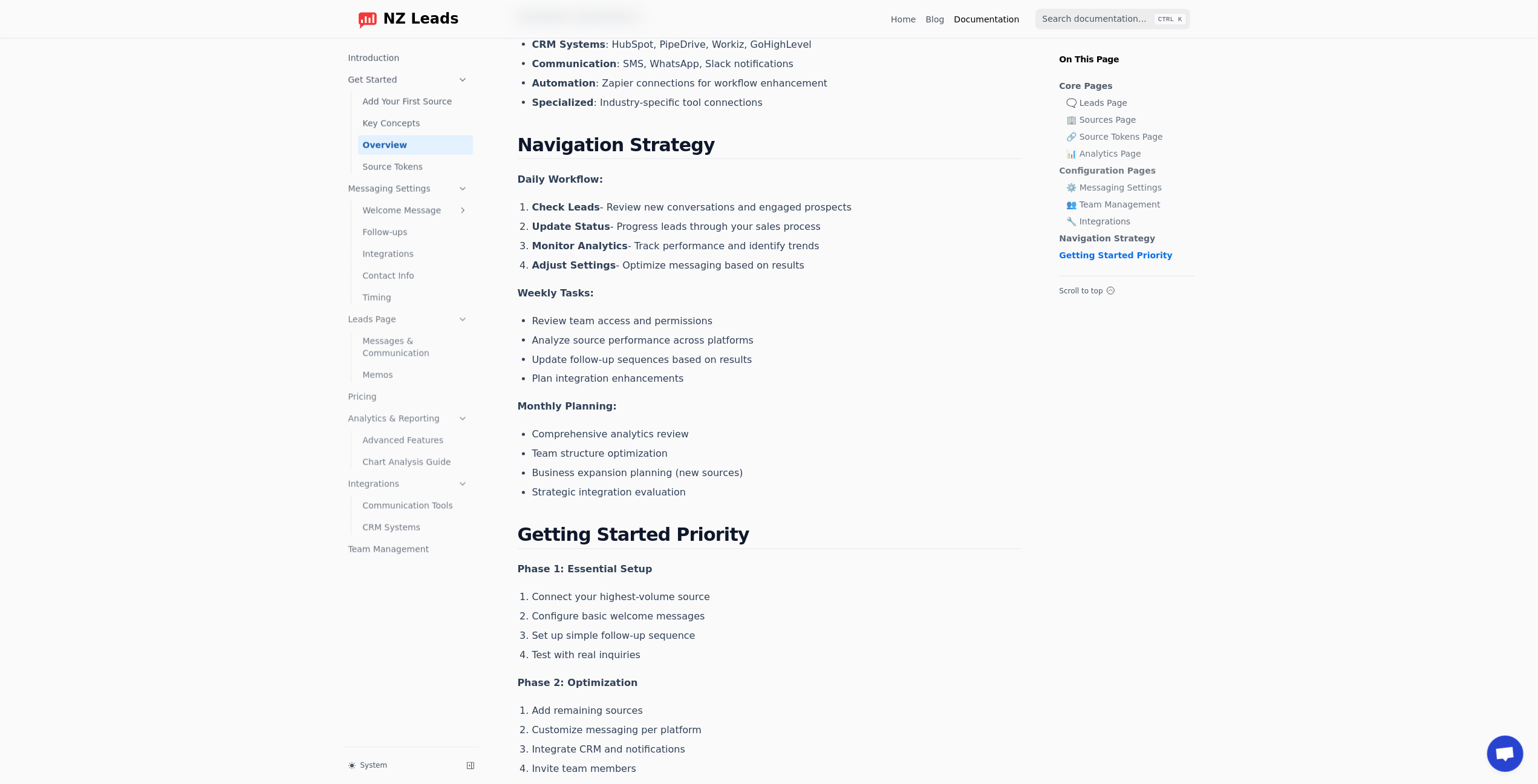
click at [0, 0] on icon "Menu" at bounding box center [0, 0] width 0 height 0
click at [377, 757] on button "System" at bounding box center [405, 765] width 114 height 17
click at [367, 656] on li "System" at bounding box center [400, 665] width 113 height 19
click at [367, 757] on button "System" at bounding box center [395, 765] width 114 height 17
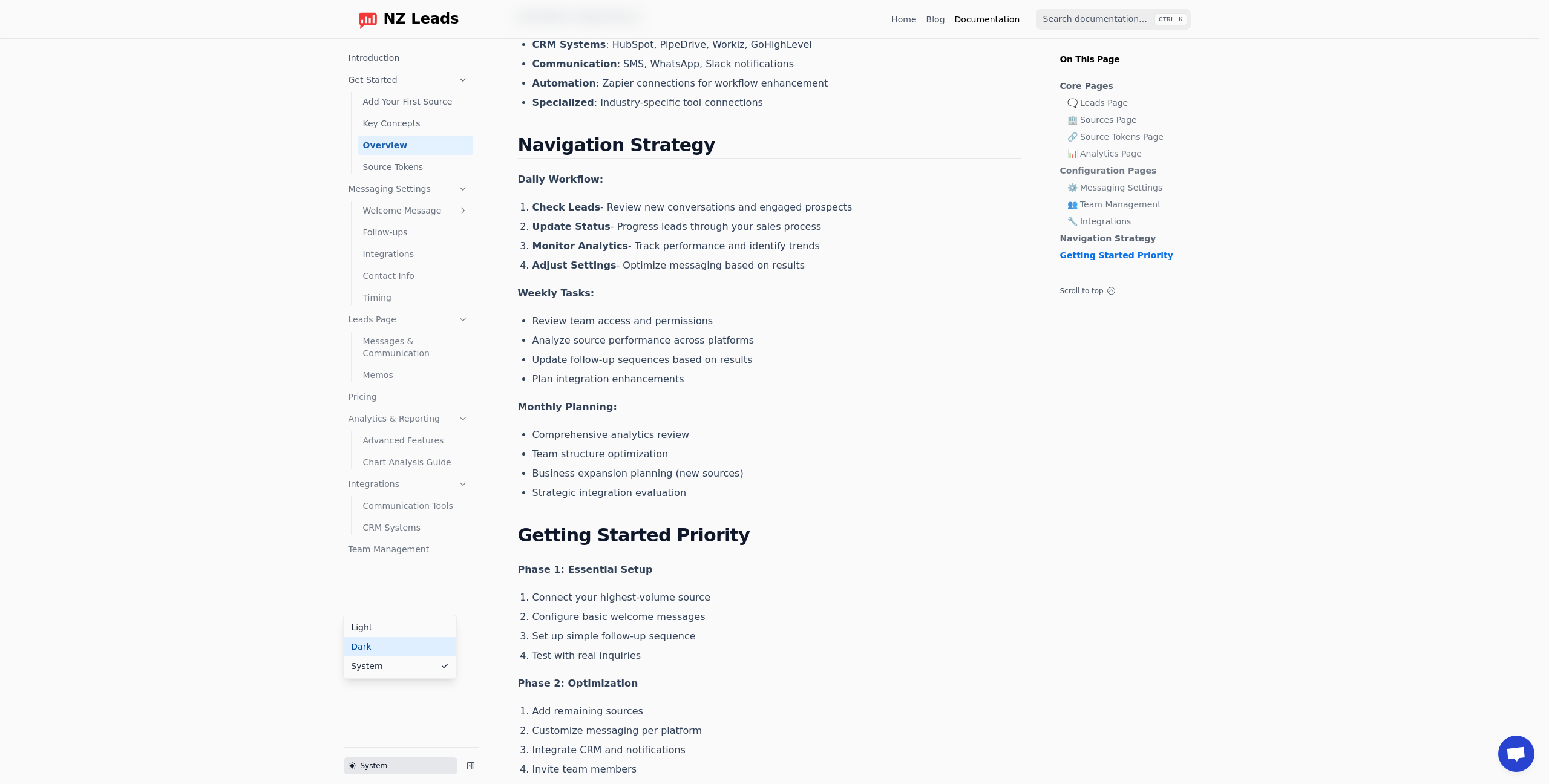
click at [358, 647] on li "Dark" at bounding box center [400, 646] width 113 height 19
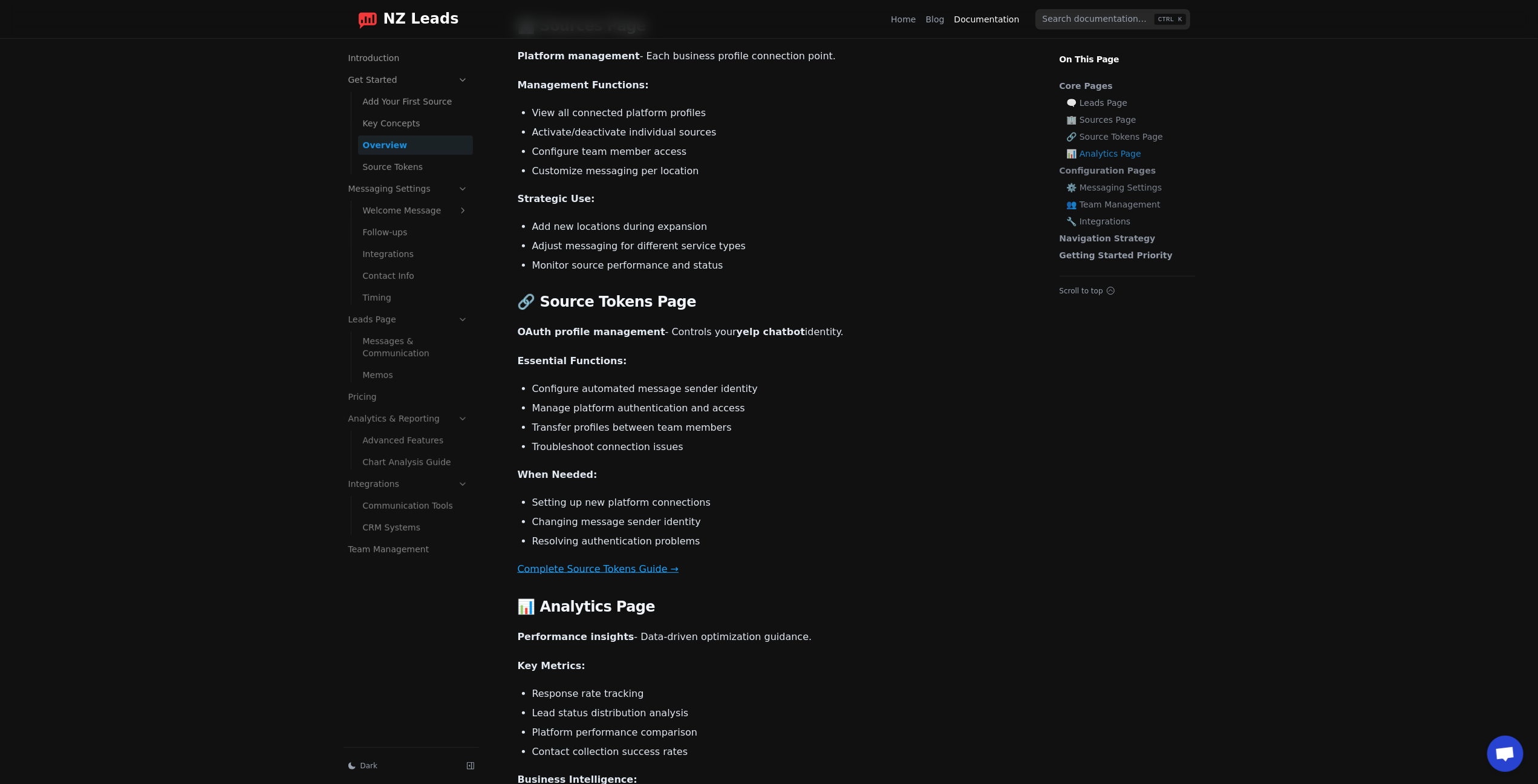
scroll to position [0, 0]
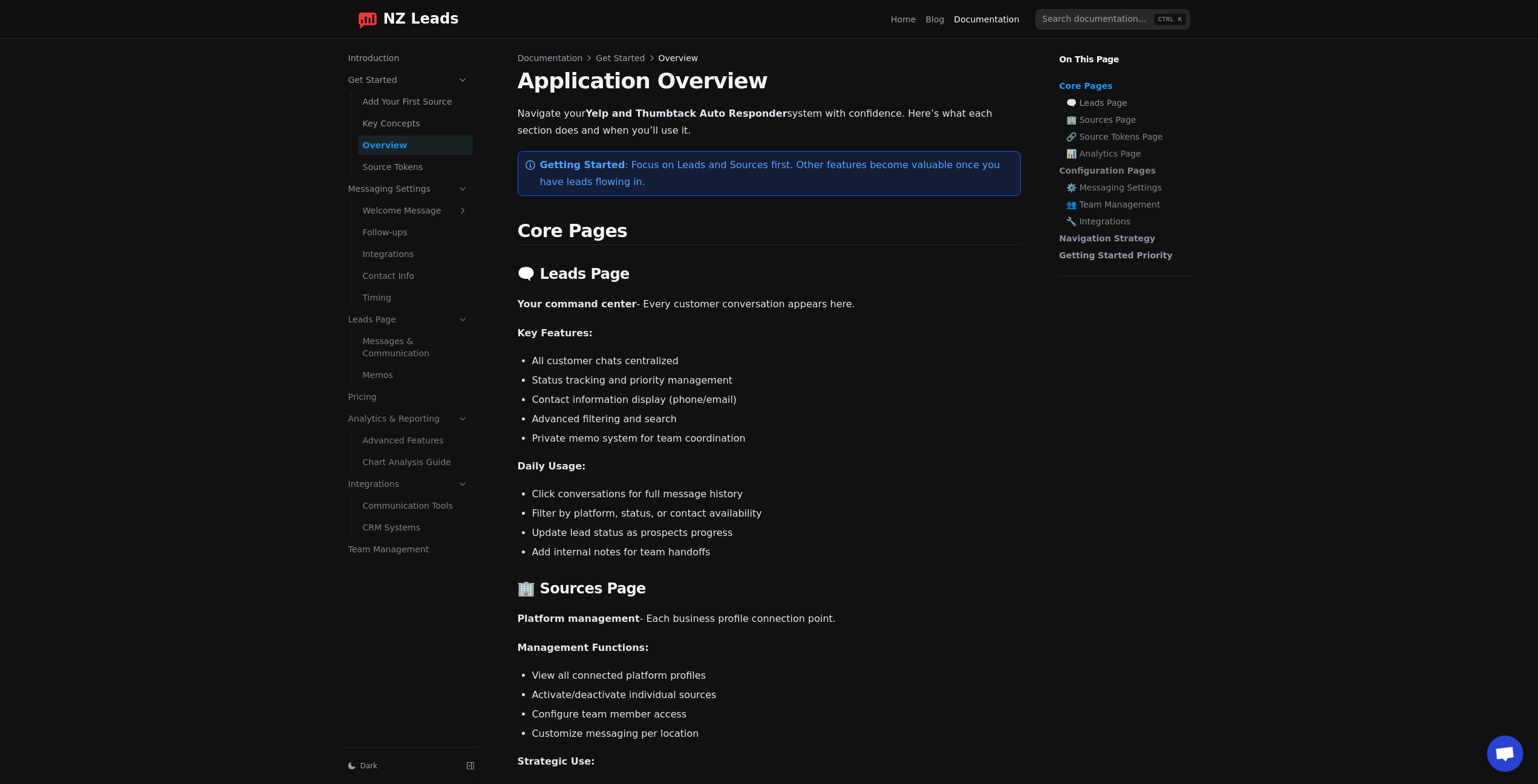
click at [397, 25] on span "NZ Leads" at bounding box center [421, 19] width 76 height 17
